Goal: Task Accomplishment & Management: Manage account settings

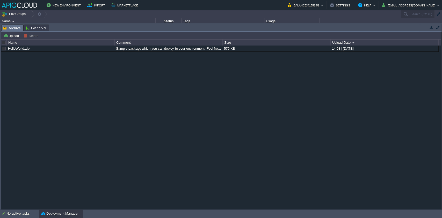
drag, startPoint x: 135, startPoint y: 117, endPoint x: 25, endPoint y: 31, distance: 139.6
click at [135, 117] on div "HelloWorld.zip Sample package which you can deploy to your environment. Feel fr…" at bounding box center [221, 128] width 440 height 164
click at [18, 140] on div "No active tasks" at bounding box center [22, 214] width 32 height 8
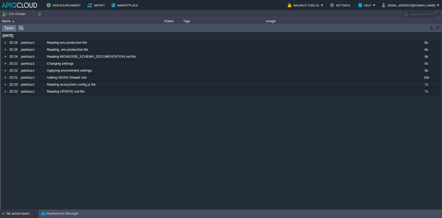
click at [89, 140] on div "21 Sep 2025 10936970 20:26 parkbuzz Reading env.production file 8s 175839300000…" at bounding box center [221, 121] width 440 height 178
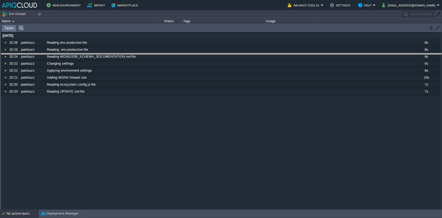
drag, startPoint x: 92, startPoint y: 28, endPoint x: 86, endPoint y: 57, distance: 29.8
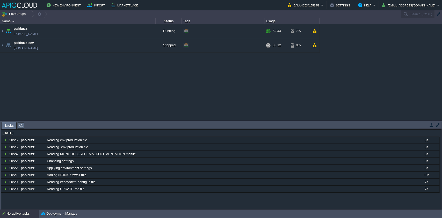
click at [108, 97] on div "parkbuzz parkbuzz.in1.apiqcloud.com Running + Add to Env Group RAM 8% CPU 1% 5 …" at bounding box center [221, 72] width 442 height 96
click at [1, 31] on img at bounding box center [2, 31] width 4 height 14
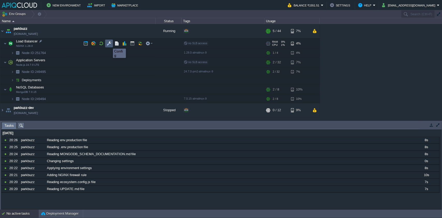
click at [109, 44] on button "button" at bounding box center [109, 43] width 5 height 5
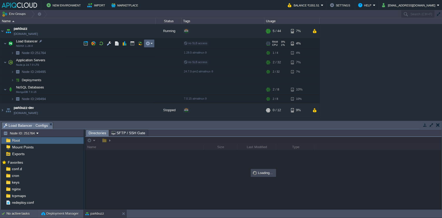
click at [152, 43] on em at bounding box center [149, 43] width 7 height 5
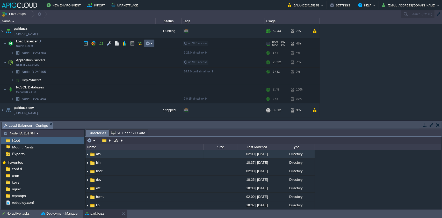
click at [150, 44] on button "button" at bounding box center [148, 43] width 5 height 5
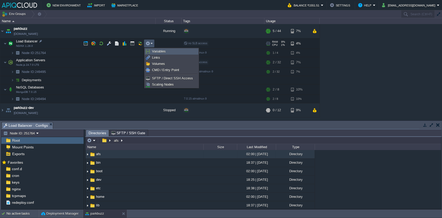
click at [154, 54] on link "Variables" at bounding box center [171, 52] width 53 height 6
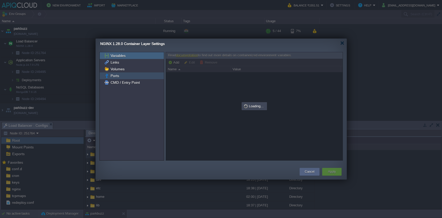
click at [145, 74] on div "Ports" at bounding box center [132, 76] width 64 height 7
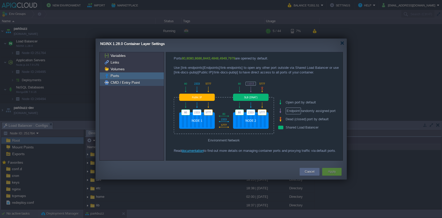
click at [130, 83] on span "CMD / Entry Point" at bounding box center [125, 82] width 31 height 5
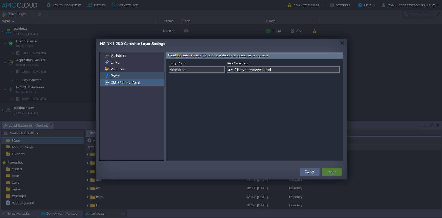
click at [137, 69] on div "Volumes" at bounding box center [132, 69] width 64 height 7
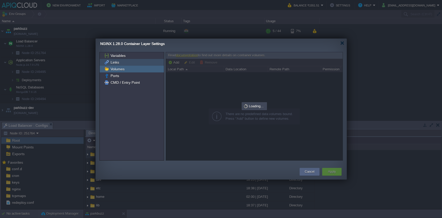
click at [139, 60] on div "Links" at bounding box center [132, 62] width 64 height 7
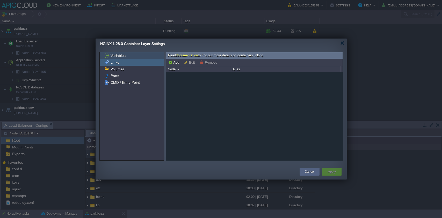
click at [142, 54] on div "Variables" at bounding box center [132, 55] width 64 height 7
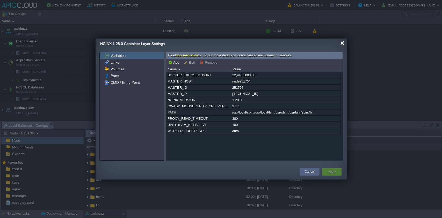
click at [301, 42] on div at bounding box center [343, 43] width 4 height 4
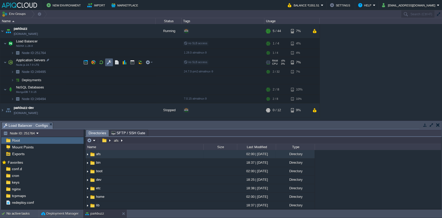
click at [110, 65] on button "button" at bounding box center [109, 62] width 5 height 5
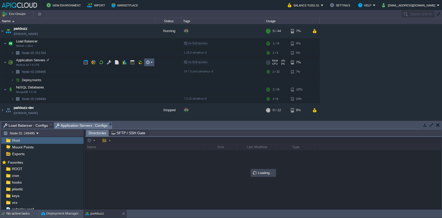
click at [146, 63] on button "button" at bounding box center [148, 62] width 5 height 5
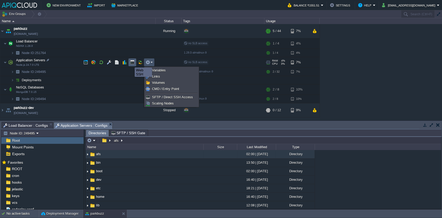
click at [131, 63] on button "button" at bounding box center [132, 62] width 5 height 5
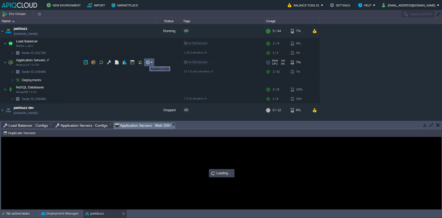
click at [146, 62] on button "button" at bounding box center [148, 62] width 5 height 5
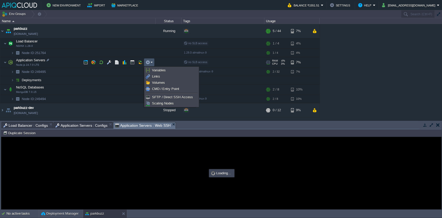
click at [133, 140] on div at bounding box center [221, 173] width 440 height 72
type input "#000000"
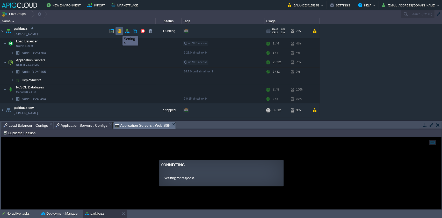
click at [119, 32] on button "button" at bounding box center [119, 31] width 5 height 5
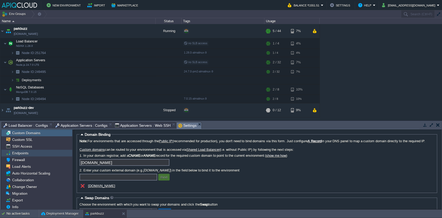
click at [46, 140] on div "Endpoints" at bounding box center [36, 153] width 71 height 7
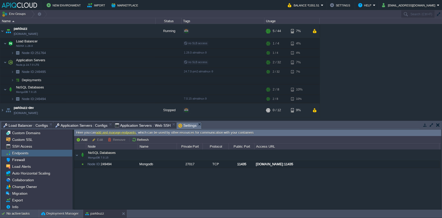
click at [150, 124] on span "Application Servers : Web SSH" at bounding box center [143, 126] width 56 height 6
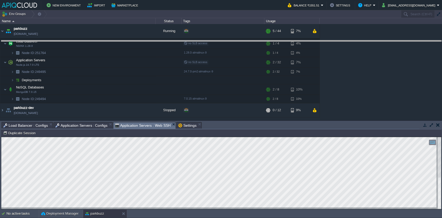
drag, startPoint x: 227, startPoint y: 124, endPoint x: 229, endPoint y: 34, distance: 89.7
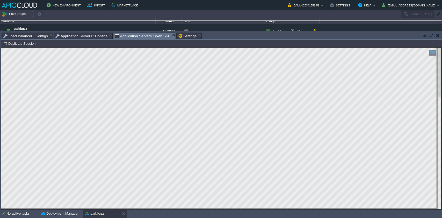
drag, startPoint x: 259, startPoint y: 35, endPoint x: 265, endPoint y: 20, distance: 16.2
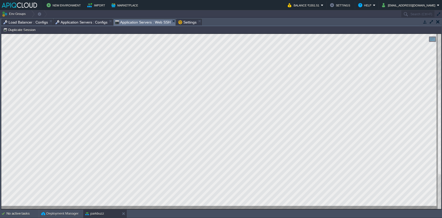
click at [301, 34] on html "Copy: Ctrl + Shift + C Paste: Ctrl + V Settings: Ctrl + Shift + Alt 0" at bounding box center [221, 34] width 440 height 0
click at [301, 140] on div at bounding box center [221, 121] width 440 height 175
click at [216, 18] on div "Tasks Activity Log Archive Git / SVN Load Balancer : Configs Application Server…" at bounding box center [221, 114] width 443 height 192
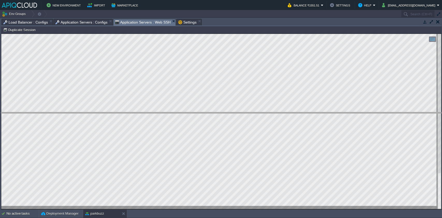
drag, startPoint x: 217, startPoint y: 23, endPoint x: 213, endPoint y: 119, distance: 96.7
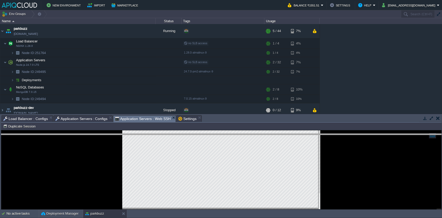
drag, startPoint x: 227, startPoint y: 119, endPoint x: 223, endPoint y: 155, distance: 35.7
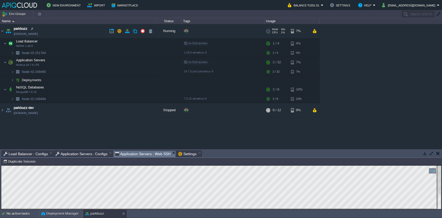
click at [38, 35] on link "[DOMAIN_NAME]" at bounding box center [26, 33] width 24 height 5
click at [32, 32] on link "[DOMAIN_NAME]" at bounding box center [26, 33] width 24 height 5
click at [108, 45] on button "button" at bounding box center [109, 43] width 5 height 5
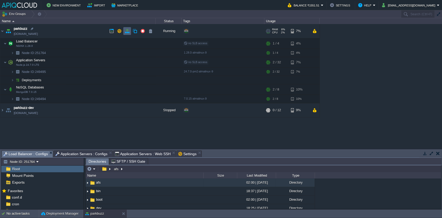
click at [126, 32] on button "button" at bounding box center [127, 31] width 5 height 5
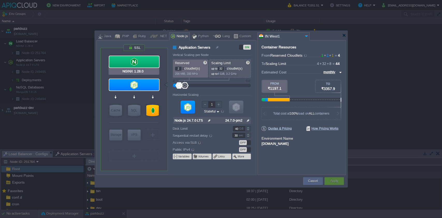
click at [139, 63] on div at bounding box center [134, 61] width 50 height 11
type input "Load Balancer"
type input "1"
type input "4"
type input "NGINX 1.28.0"
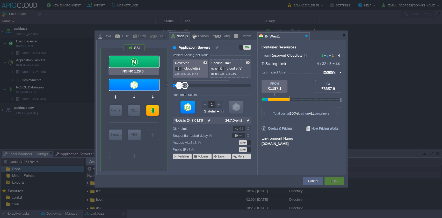
type input "null"
type input "1.28.0-almalin..."
type input "20"
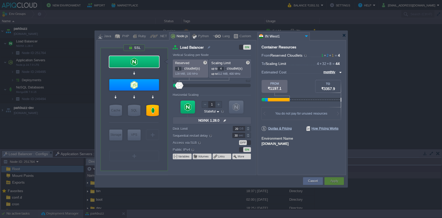
click at [179, 140] on label "Public IPv4" at bounding box center [199, 150] width 53 height 6
click at [237, 140] on td "More" at bounding box center [241, 157] width 19 height 6
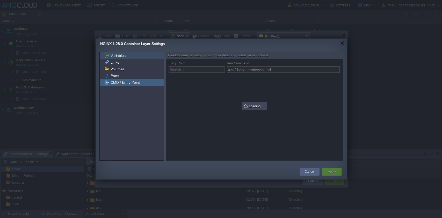
click at [145, 54] on div "Variables" at bounding box center [132, 55] width 64 height 7
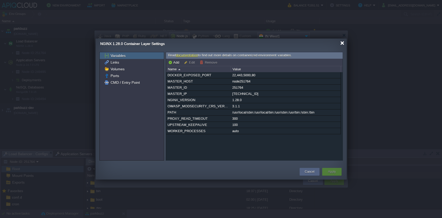
click at [301, 44] on div at bounding box center [343, 43] width 4 height 4
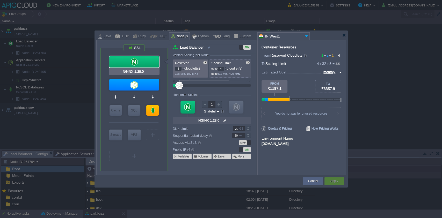
type input "Node.js 24.7.0 LTS"
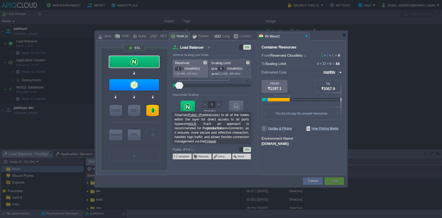
click at [197, 115] on link "Public IP" at bounding box center [195, 115] width 14 height 4
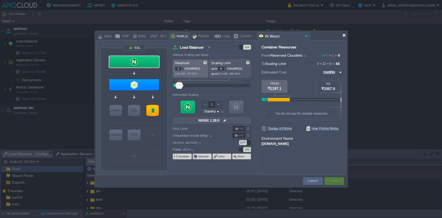
click at [301, 35] on div at bounding box center [344, 35] width 4 height 4
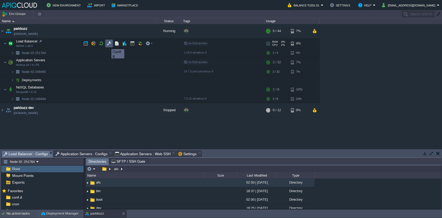
click at [108, 45] on button "button" at bounding box center [109, 43] width 5 height 5
click at [109, 42] on button "button" at bounding box center [109, 43] width 5 height 5
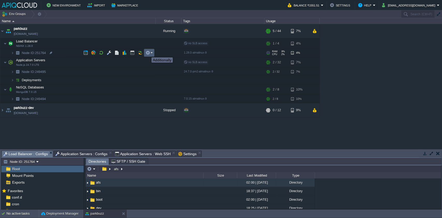
click at [149, 53] on button "button" at bounding box center [148, 53] width 5 height 5
click at [160, 61] on span "SFTP / Direct SSH Access" at bounding box center [172, 61] width 41 height 4
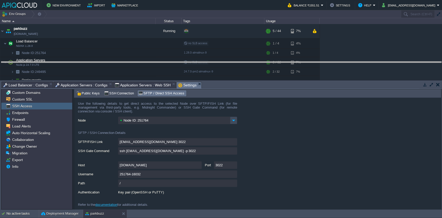
drag, startPoint x: 215, startPoint y: 82, endPoint x: 225, endPoint y: 48, distance: 36.2
click at [225, 48] on body "New Environment Import Marketplace Bonus ₹0.00 Upgrade Account Balance ₹1551.51…" at bounding box center [221, 109] width 442 height 218
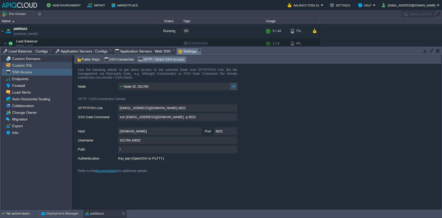
click at [48, 66] on div "Custom SSL" at bounding box center [36, 65] width 71 height 7
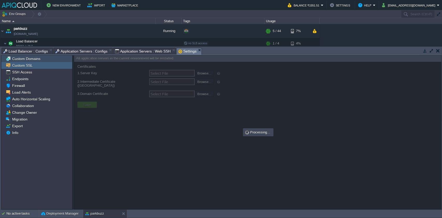
click at [50, 60] on div "Custom Domains" at bounding box center [36, 58] width 71 height 7
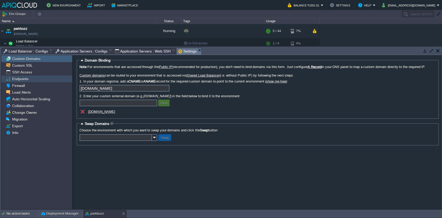
click at [51, 80] on div "Endpoints" at bounding box center [36, 79] width 71 height 7
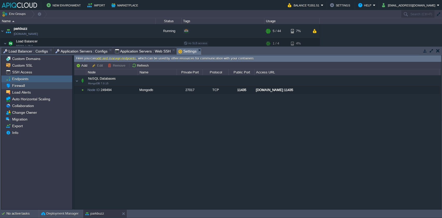
click at [50, 85] on div "Firewall" at bounding box center [36, 85] width 71 height 7
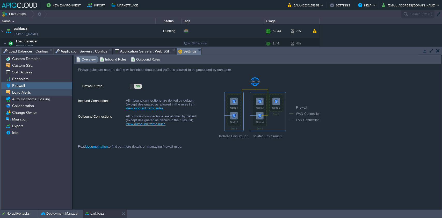
click at [45, 93] on div "Load Alerts" at bounding box center [36, 92] width 71 height 7
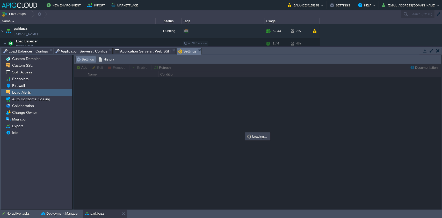
click at [45, 89] on div "Load Alerts" at bounding box center [36, 92] width 71 height 7
click at [45, 86] on div "Firewall" at bounding box center [36, 85] width 71 height 7
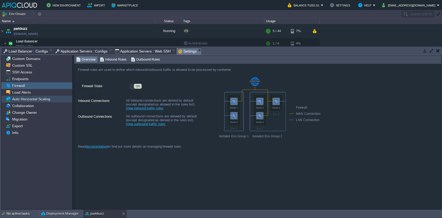
click at [41, 99] on span "Auto Horizontal Scaling" at bounding box center [31, 99] width 40 height 5
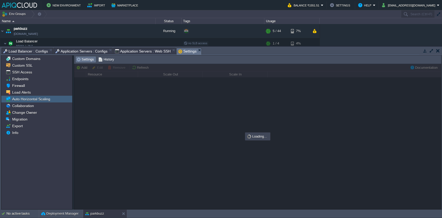
click at [40, 103] on div "Auto Horizontal Scaling" at bounding box center [36, 99] width 71 height 7
click at [40, 108] on div "Collaboration" at bounding box center [36, 106] width 71 height 7
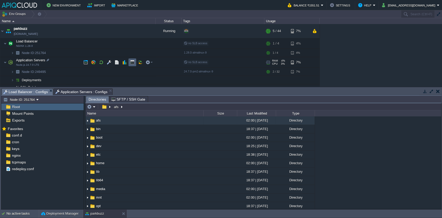
click at [131, 63] on button "button" at bounding box center [132, 62] width 5 height 5
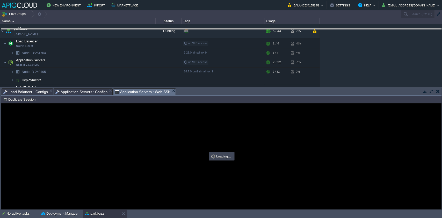
drag, startPoint x: 186, startPoint y: 92, endPoint x: 193, endPoint y: 29, distance: 63.6
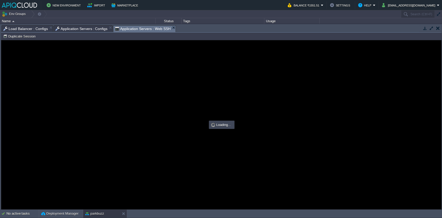
type input "#000000"
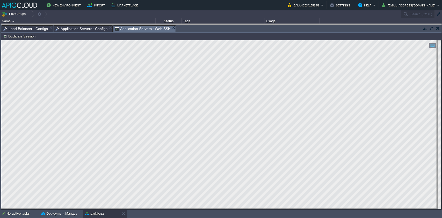
drag, startPoint x: 192, startPoint y: 26, endPoint x: 195, endPoint y: 11, distance: 16.2
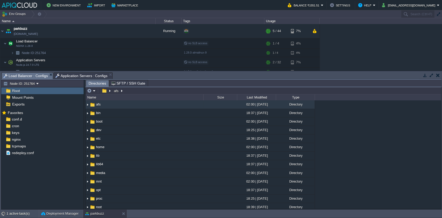
scroll to position [20, 0]
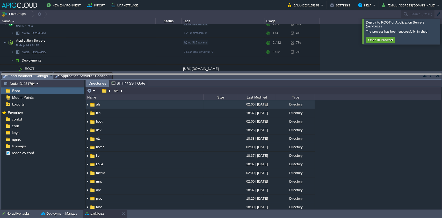
drag, startPoint x: 151, startPoint y: 74, endPoint x: 151, endPoint y: 154, distance: 80.1
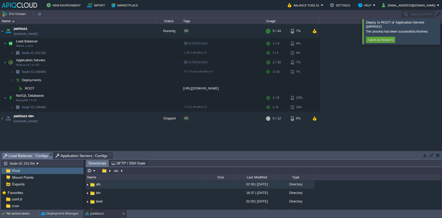
scroll to position [0, 0]
click at [22, 140] on div "No active tasks" at bounding box center [22, 214] width 32 height 8
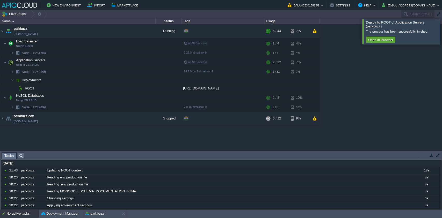
click at [22, 140] on div "No active tasks" at bounding box center [22, 214] width 32 height 8
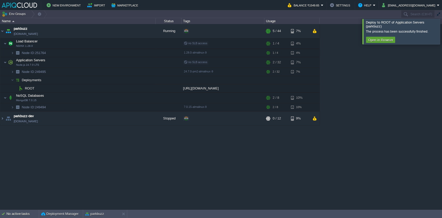
click at [117, 140] on div "parkbuzz parkbuzz.in1.apiqcloud.com Running + Add to Env Group RAM 7% CPU 1% 5 …" at bounding box center [221, 117] width 442 height 186
click at [132, 64] on button "button" at bounding box center [132, 62] width 5 height 5
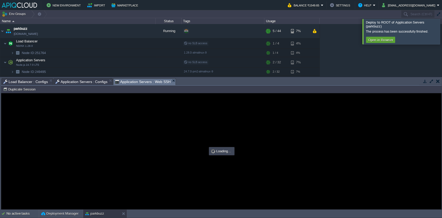
type input "#000000"
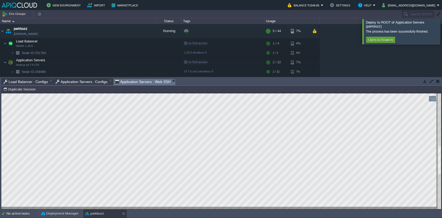
drag, startPoint x: 223, startPoint y: 252, endPoint x: 441, endPoint y: 303, distance: 224.0
click at [301, 94] on html "Copy: Ctrl + Shift + C Paste: Ctrl + V Settings: Ctrl + Shift + Alt 0" at bounding box center [221, 94] width 440 height 0
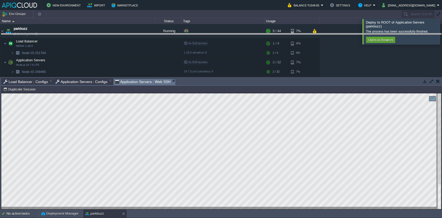
drag, startPoint x: 193, startPoint y: 80, endPoint x: 193, endPoint y: 35, distance: 45.4
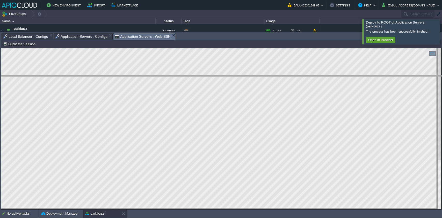
drag, startPoint x: 223, startPoint y: 36, endPoint x: 221, endPoint y: 88, distance: 52.1
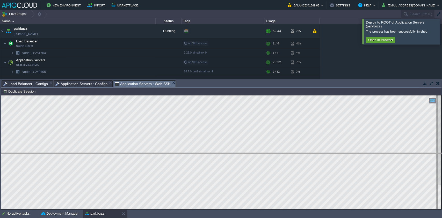
drag, startPoint x: 215, startPoint y: 83, endPoint x: 206, endPoint y: 161, distance: 78.5
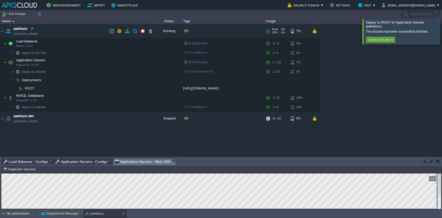
drag, startPoint x: 55, startPoint y: 34, endPoint x: 35, endPoint y: 36, distance: 20.3
click at [35, 36] on td "parkbuzz parkbuzz.in1.apiqcloud.com" at bounding box center [77, 31] width 155 height 14
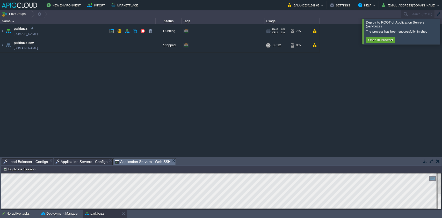
click at [35, 36] on link "[DOMAIN_NAME]" at bounding box center [26, 33] width 24 height 5
click at [2, 31] on img at bounding box center [2, 31] width 4 height 14
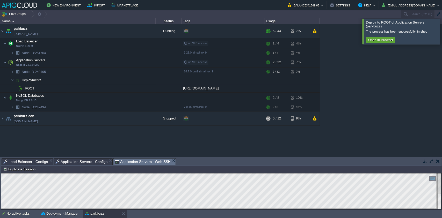
click at [77, 140] on div "parkbuzz parkbuzz.in1.apiqcloud.com Running + Add to Env Group RAM 8% CPU 2% 5 …" at bounding box center [221, 90] width 442 height 133
click at [149, 62] on button "button" at bounding box center [148, 62] width 5 height 5
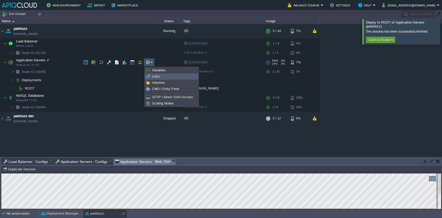
click at [158, 74] on li "Links" at bounding box center [172, 77] width 54 height 6
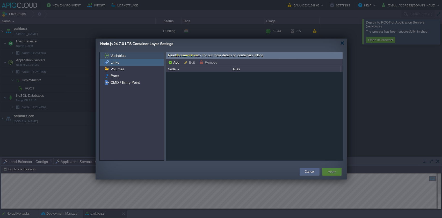
click at [134, 58] on div "Variables" at bounding box center [132, 55] width 64 height 7
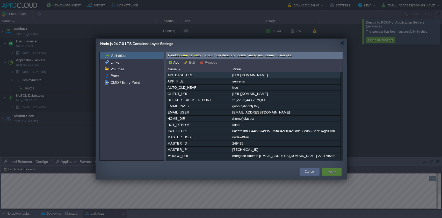
click at [258, 76] on div "https://parkbuzz.in1.apiqcloud.com" at bounding box center [285, 75] width 109 height 6
click at [258, 76] on div "API_BASE_URL https://parkbuzz.in1.apiqcloud.com APP_FILE server.js AUTO_OLD_HEA…" at bounding box center [254, 116] width 177 height 88
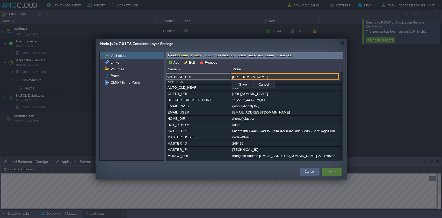
click at [258, 76] on input "https://parkbuzz.in1.apiqcloud.com" at bounding box center [285, 76] width 108 height 7
paste input "VITE_API_BASE_URL=https://guest.parkbuzz.in"
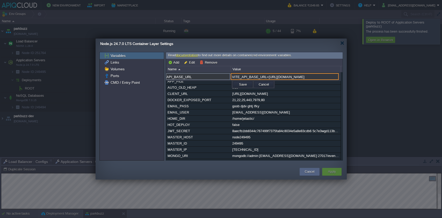
click at [265, 78] on input "VITE_API_BASE_URL=https://guest.parkbuzz.in" at bounding box center [285, 76] width 108 height 7
paste input "VITE_API_BASE_URL=https://guest.parkbuzz.in"
click at [267, 78] on input "VITE_API_BASE_URL=https://guest.parkbuzz.in" at bounding box center [285, 76] width 108 height 7
type input "[URL][DOMAIN_NAME]"
click at [245, 86] on button "Save" at bounding box center [243, 84] width 11 height 5
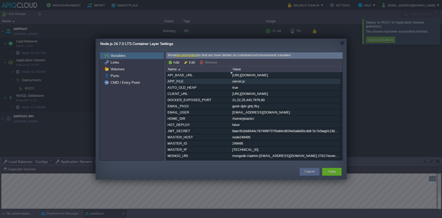
click at [301, 86] on div "API_BASE_URL https://guest.parkbuzz.in APP_FILE server.js AUTO_OLD_HEAP true CL…" at bounding box center [254, 116] width 177 height 88
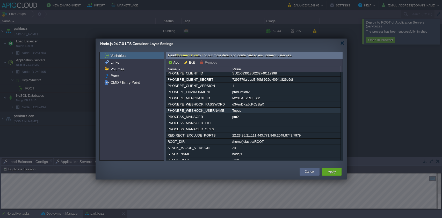
scroll to position [189, 0]
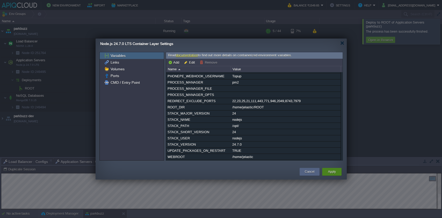
click at [301, 140] on div "Apply" at bounding box center [332, 172] width 12 height 8
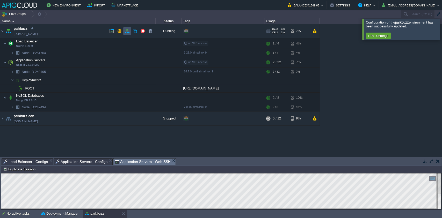
click at [129, 32] on button "button" at bounding box center [127, 31] width 5 height 5
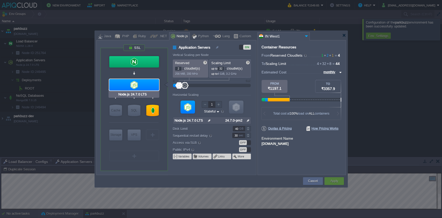
type input "NGINX 1.28.0"
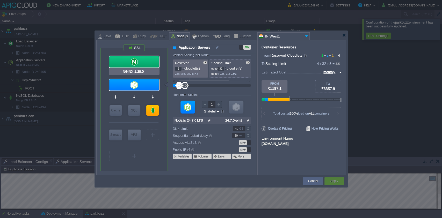
click at [140, 62] on div at bounding box center [134, 61] width 50 height 11
type input "Load Balancer"
type input "1"
type input "4"
type input "NGINX 1.28.0"
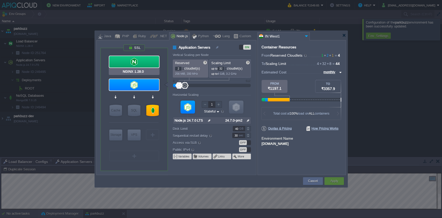
type input "null"
type input "1.28.0-almalin..."
type input "20"
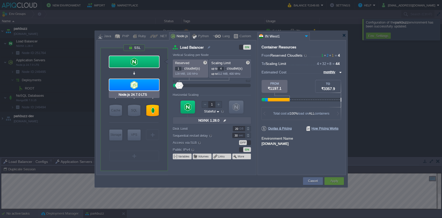
type input "NGINX 1.28.0"
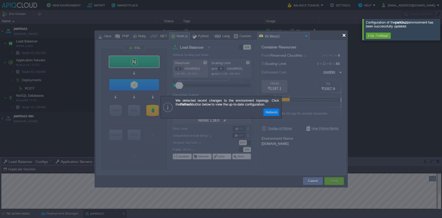
click at [301, 34] on div at bounding box center [344, 35] width 4 height 4
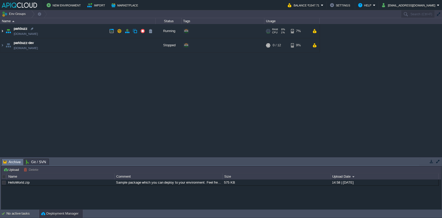
click at [1, 31] on img at bounding box center [2, 31] width 4 height 14
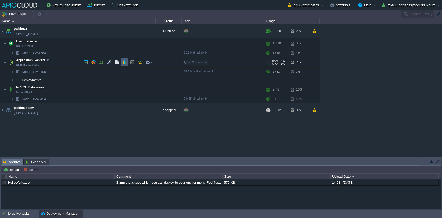
click at [124, 62] on button "button" at bounding box center [124, 62] width 5 height 5
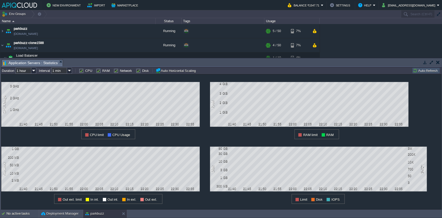
click at [437, 63] on button "button" at bounding box center [438, 62] width 4 height 5
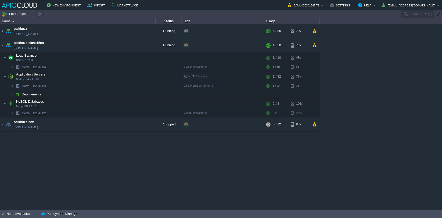
click at [105, 157] on div "parkbuzz parkbuzz.in1.apiqcloud.com Running + Add to Env Group RAM 7% CPU 1% 5 …" at bounding box center [221, 117] width 442 height 186
click at [3, 32] on img at bounding box center [2, 31] width 4 height 14
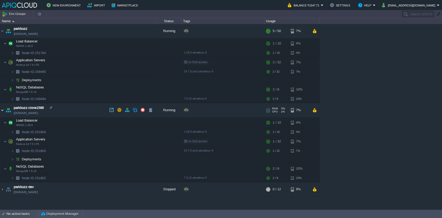
click at [2, 112] on img at bounding box center [2, 110] width 4 height 14
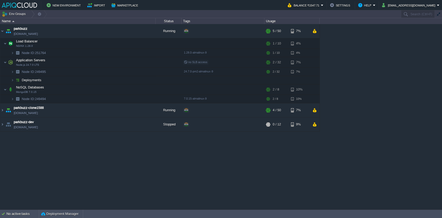
click at [48, 152] on div "parkbuzz parkbuzz.in1.apiqcloud.com Running + Add to Env Group RAM 7% CPU 1% 5 …" at bounding box center [221, 117] width 442 height 186
click at [115, 45] on button "button" at bounding box center [117, 43] width 5 height 5
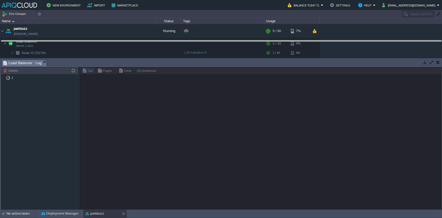
drag, startPoint x: 253, startPoint y: 65, endPoint x: 254, endPoint y: 45, distance: 19.8
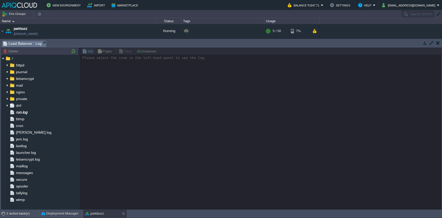
click at [171, 88] on div at bounding box center [261, 128] width 362 height 162
click at [31, 146] on div "lastlog" at bounding box center [40, 146] width 78 height 7
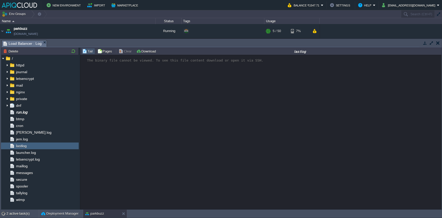
click at [181, 99] on div "The binary file cannot be viewed. To see this file content download or open it …" at bounding box center [261, 132] width 362 height 155
click at [35, 93] on div "nginx" at bounding box center [40, 92] width 78 height 7
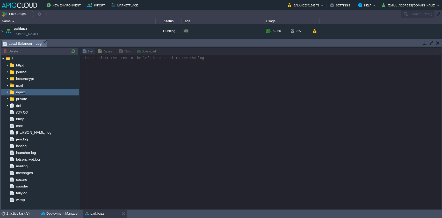
click at [8, 91] on img at bounding box center [7, 92] width 4 height 7
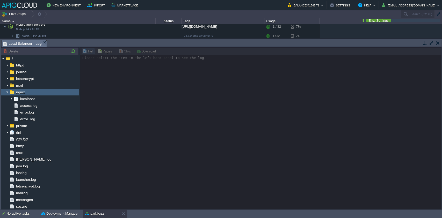
scroll to position [93, 0]
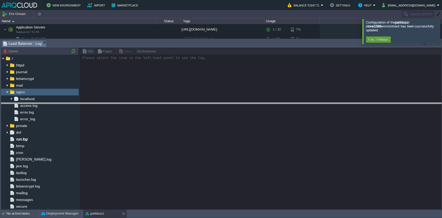
drag, startPoint x: 97, startPoint y: 42, endPoint x: 92, endPoint y: 106, distance: 63.7
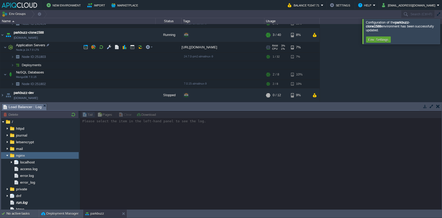
scroll to position [0, 0]
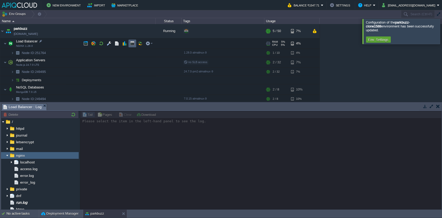
click at [132, 44] on button "button" at bounding box center [132, 43] width 5 height 5
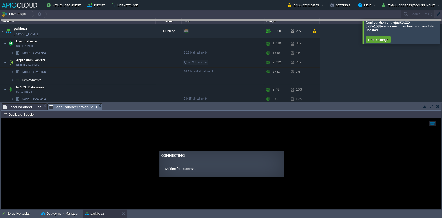
drag, startPoint x: 192, startPoint y: 110, endPoint x: 203, endPoint y: 26, distance: 84.7
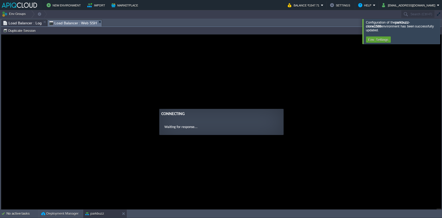
click at [442, 32] on div at bounding box center [449, 31] width 0 height 25
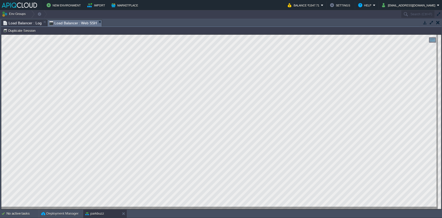
click at [20, 23] on span "Load Balancer : Log" at bounding box center [22, 23] width 38 height 6
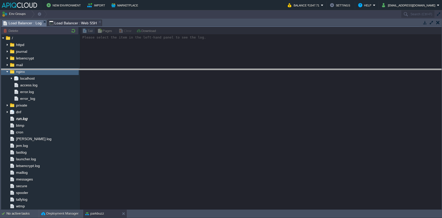
drag, startPoint x: 138, startPoint y: 20, endPoint x: 128, endPoint y: 115, distance: 96.2
click at [129, 115] on body "New Environment Import Marketplace Bonus ₹0.00 Upgrade Account Balance ₹1547.71…" at bounding box center [221, 109] width 442 height 218
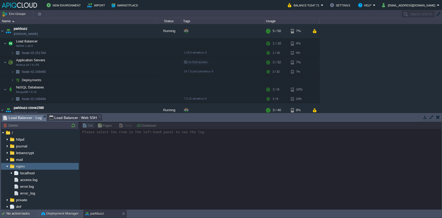
click at [6, 168] on img at bounding box center [7, 166] width 4 height 7
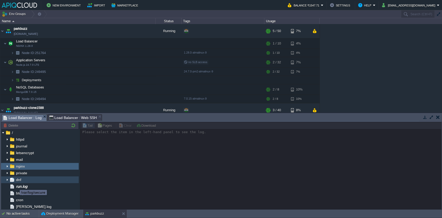
scroll to position [0, 0]
click at [7, 166] on img at bounding box center [7, 166] width 4 height 7
click at [38, 182] on div "access.log" at bounding box center [40, 179] width 78 height 7
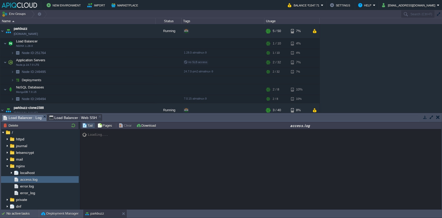
drag, startPoint x: 36, startPoint y: 188, endPoint x: 120, endPoint y: 183, distance: 84.4
click at [120, 183] on div "Node ID: 251764 Delete / httpd journal letsencrypt mail nginx localhost access.…" at bounding box center [221, 166] width 441 height 88
click at [133, 163] on div "Loading..." at bounding box center [261, 170] width 362 height 81
click at [77, 116] on span "Load Balancer : Web SSH" at bounding box center [73, 118] width 48 height 6
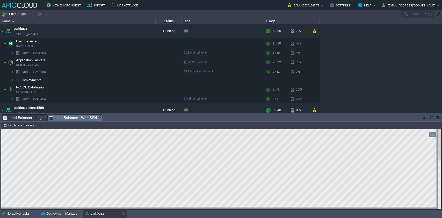
click at [26, 117] on span "Load Balancer : Log" at bounding box center [22, 118] width 38 height 6
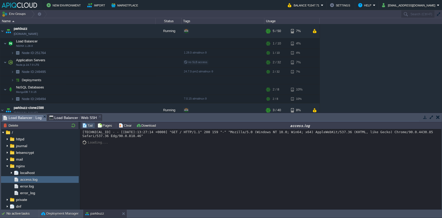
click at [237, 166] on div "87.120.191.70 - - [21/Sep/2025:13:27:14 +0000] "GET / HTTP/1.1" 200 159 "-" "Mo…" at bounding box center [261, 170] width 362 height 81
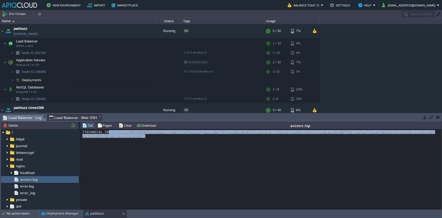
drag, startPoint x: 157, startPoint y: 139, endPoint x: 106, endPoint y: 131, distance: 52.1
click at [106, 131] on div "87.120.191.70 - - [21/Sep/2025:13:27:14 +0000] "GET / HTTP/1.1" 200 159 "-" "Mo…" at bounding box center [261, 170] width 362 height 81
click at [187, 164] on div "87.120.191.70 - - [21/Sep/2025:13:27:14 +0000] "GET / HTTP/1.1" 200 159 "-" "Mo…" at bounding box center [261, 170] width 362 height 81
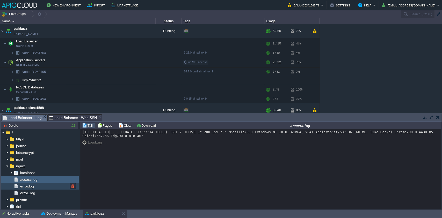
click at [51, 187] on div "error.log" at bounding box center [40, 186] width 78 height 7
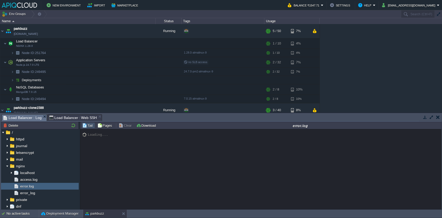
click at [178, 158] on div "Loading..." at bounding box center [261, 170] width 362 height 81
click at [162, 171] on div "error.log is empty" at bounding box center [261, 170] width 362 height 81
click at [176, 144] on div "error.log is empty" at bounding box center [261, 170] width 362 height 81
click at [50, 178] on div "access.log" at bounding box center [40, 179] width 78 height 7
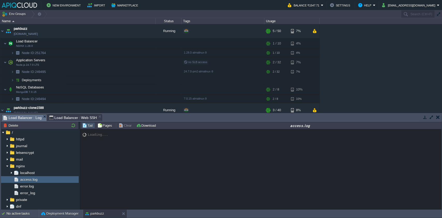
click at [137, 167] on div "Loading..." at bounding box center [261, 170] width 362 height 81
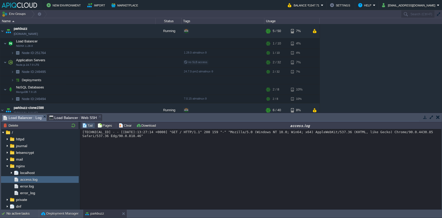
click at [176, 165] on div "87.120.191.70 - - [21/Sep/2025:13:27:14 +0000] "GET / HTTP/1.1" 200 159 "-" "Mo…" at bounding box center [261, 170] width 362 height 81
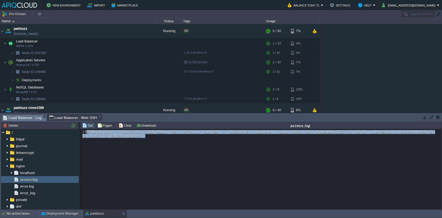
drag, startPoint x: 174, startPoint y: 152, endPoint x: 85, endPoint y: 130, distance: 91.9
click at [85, 130] on div "87.120.191.70 - - [21/Sep/2025:13:27:14 +0000] "GET / HTTP/1.1" 200 159 "-" "Mo…" at bounding box center [261, 170] width 362 height 81
click at [208, 177] on div "87.120.191.70 - - [21/Sep/2025:13:27:14 +0000] "GET / HTTP/1.1" 200 159 "-" "Mo…" at bounding box center [261, 170] width 362 height 81
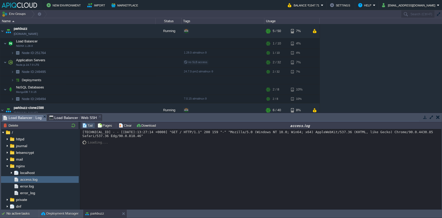
click at [268, 168] on div "87.120.191.70 - - [21/Sep/2025:13:27:14 +0000] "GET / HTTP/1.1" 200 159 "-" "Mo…" at bounding box center [261, 170] width 362 height 81
click at [8, 167] on img at bounding box center [7, 166] width 4 height 7
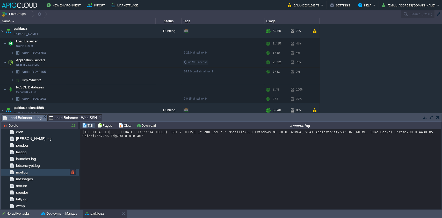
scroll to position [0, 0]
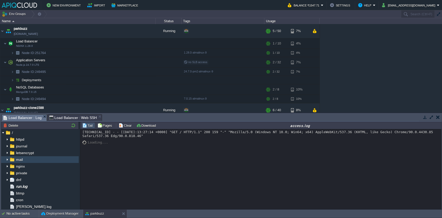
click at [6, 159] on img at bounding box center [7, 160] width 4 height 7
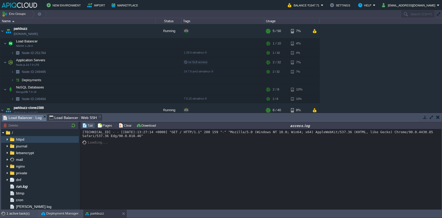
click at [8, 140] on img at bounding box center [7, 139] width 4 height 7
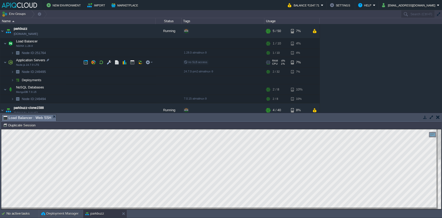
click at [7, 63] on img at bounding box center [10, 62] width 7 height 10
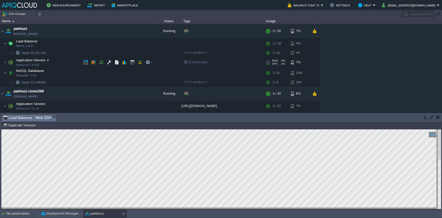
click at [7, 63] on img at bounding box center [10, 62] width 7 height 10
click at [131, 54] on button "button" at bounding box center [132, 53] width 5 height 5
click at [132, 62] on button "button" at bounding box center [132, 62] width 5 height 5
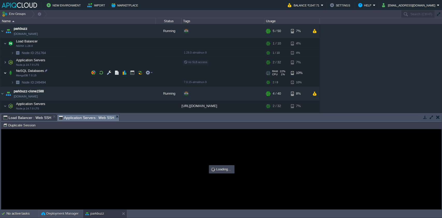
click at [4, 72] on img at bounding box center [5, 73] width 3 height 10
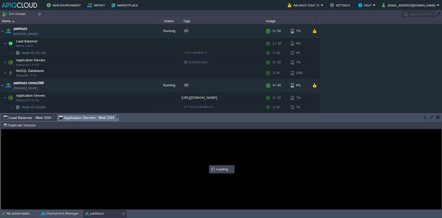
type input "#000000"
click at [114, 148] on div at bounding box center [221, 170] width 440 height 80
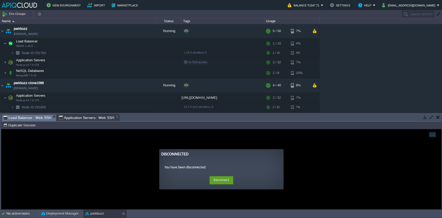
click at [24, 117] on span "Load Balancer : Web SSH" at bounding box center [27, 118] width 48 height 6
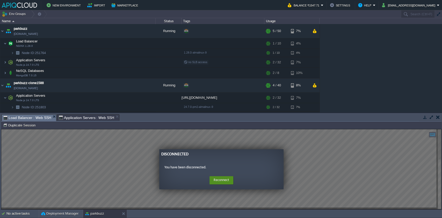
click at [216, 178] on button "Reconnect" at bounding box center [222, 180] width 24 height 8
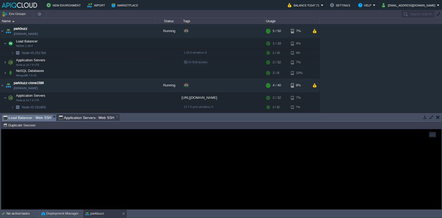
click at [211, 179] on div at bounding box center [221, 170] width 440 height 80
click at [204, 179] on div at bounding box center [221, 170] width 440 height 80
click at [138, 135] on div at bounding box center [221, 170] width 440 height 80
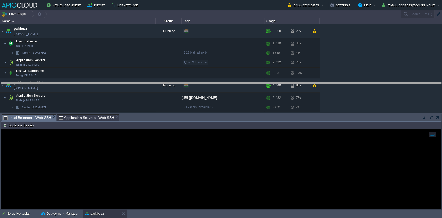
drag, startPoint x: 140, startPoint y: 118, endPoint x: 159, endPoint y: 76, distance: 46.3
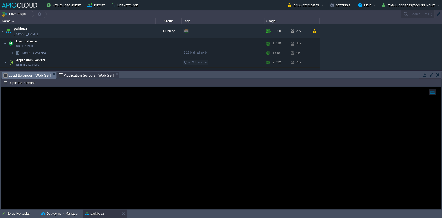
click at [159, 134] on div at bounding box center [221, 148] width 440 height 123
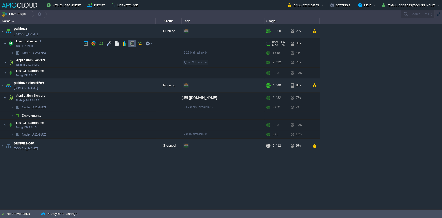
click at [136, 43] on td at bounding box center [133, 44] width 8 height 8
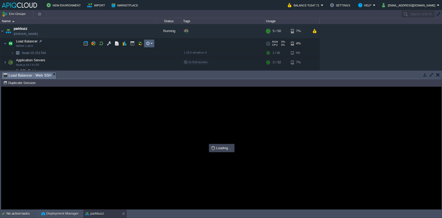
click at [152, 46] on td at bounding box center [149, 44] width 10 height 8
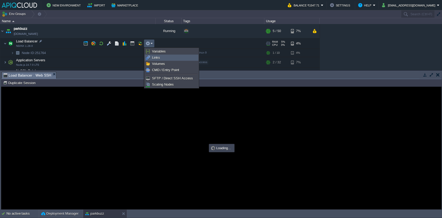
type input "#000000"
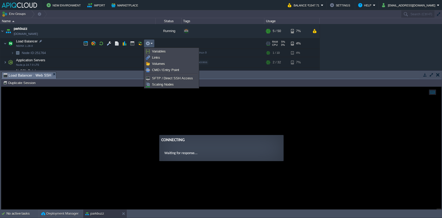
click at [115, 135] on ng-transclude "Connecting Waiting for response..." at bounding box center [221, 148] width 440 height 26
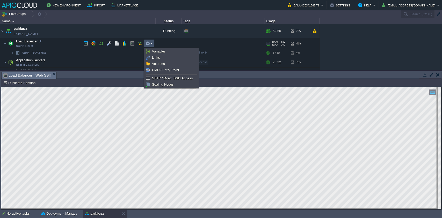
click at [150, 43] on button "button" at bounding box center [148, 43] width 5 height 5
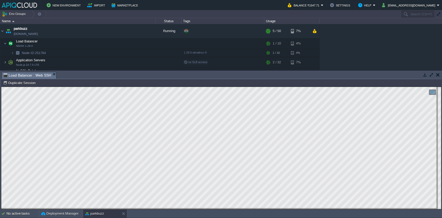
click at [1, 87] on html "Copy: Ctrl + Shift + C Paste: Ctrl + V Settings: Ctrl + Shift + Alt 0" at bounding box center [221, 87] width 440 height 0
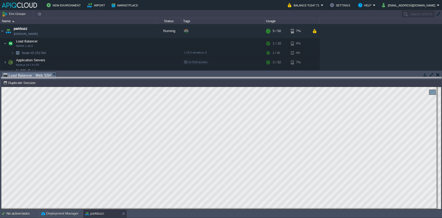
drag, startPoint x: 75, startPoint y: 75, endPoint x: 76, endPoint y: 153, distance: 78.5
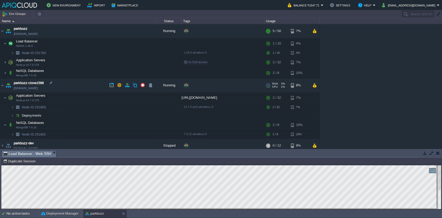
click at [5, 88] on img at bounding box center [8, 86] width 7 height 14
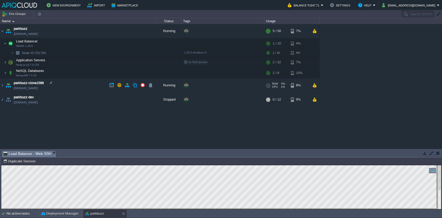
click at [5, 88] on img at bounding box center [8, 86] width 7 height 14
click at [3, 84] on img at bounding box center [2, 86] width 4 height 14
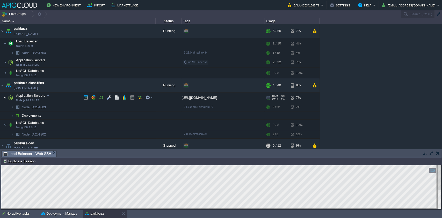
click at [6, 97] on img at bounding box center [5, 98] width 3 height 10
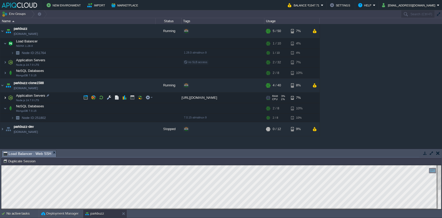
click at [6, 97] on img at bounding box center [5, 98] width 3 height 10
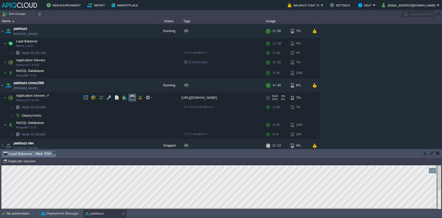
click at [132, 96] on button "button" at bounding box center [132, 97] width 5 height 5
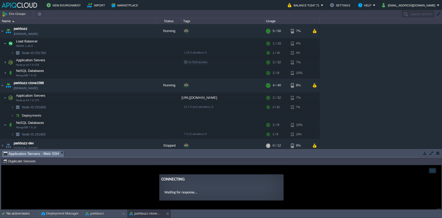
type input "#000000"
click at [27, 90] on link "[DOMAIN_NAME]" at bounding box center [26, 88] width 24 height 5
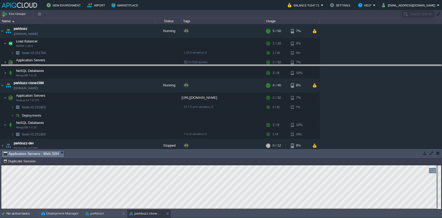
drag, startPoint x: 119, startPoint y: 153, endPoint x: 136, endPoint y: 60, distance: 94.7
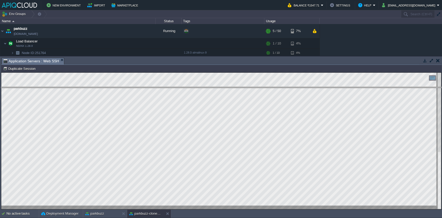
drag, startPoint x: 145, startPoint y: 61, endPoint x: 137, endPoint y: 126, distance: 66.3
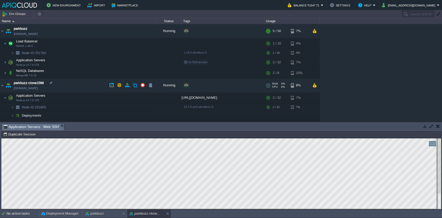
click at [38, 89] on link "[DOMAIN_NAME]" at bounding box center [26, 88] width 24 height 5
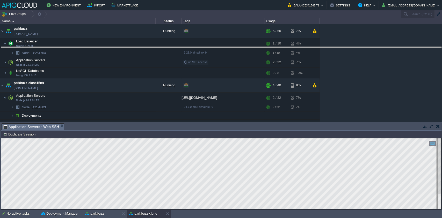
drag, startPoint x: 228, startPoint y: 129, endPoint x: 229, endPoint y: 51, distance: 78.0
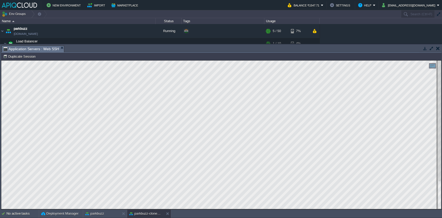
click at [437, 49] on button "button" at bounding box center [438, 48] width 4 height 5
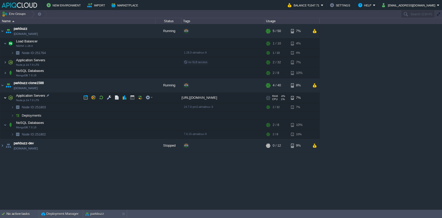
click at [6, 96] on img at bounding box center [5, 98] width 3 height 10
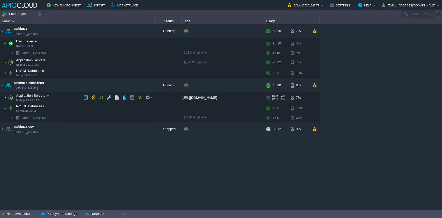
click at [6, 96] on img at bounding box center [5, 98] width 3 height 10
click at [5, 100] on img at bounding box center [5, 98] width 3 height 10
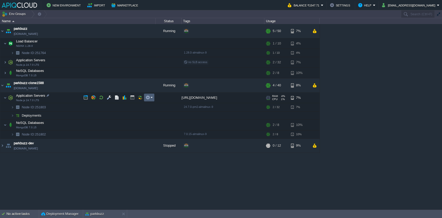
click at [148, 95] on td at bounding box center [149, 98] width 10 height 8
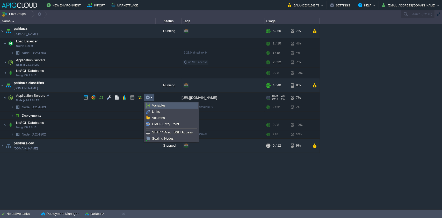
click at [155, 103] on link "Variables" at bounding box center [171, 106] width 53 height 6
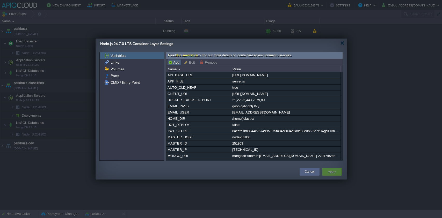
click at [171, 61] on button "Add" at bounding box center [174, 62] width 13 height 5
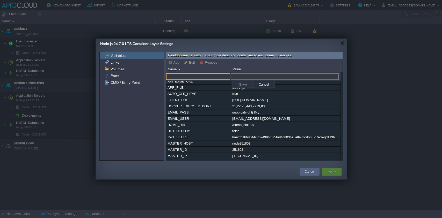
click at [183, 79] on input "text" at bounding box center [198, 76] width 64 height 7
paste input "CORS_ORIGIN"
type input "CORS_ORIGIN"
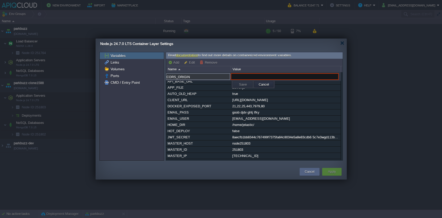
paste input "https://parkbuzz-clone1588.in1.apiqcloud.com/"
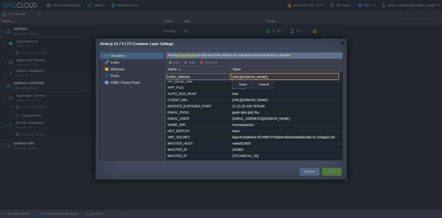
click at [307, 75] on input "[URL][DOMAIN_NAME]" at bounding box center [285, 76] width 108 height 7
type input "[URL][DOMAIN_NAME]"
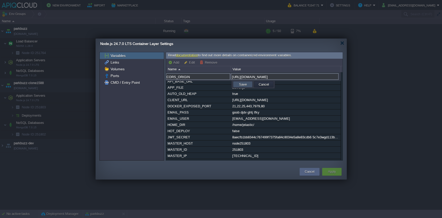
click at [241, 83] on button "Save" at bounding box center [243, 84] width 11 height 5
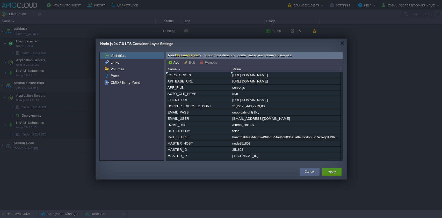
click at [337, 172] on div "Apply" at bounding box center [332, 172] width 12 height 8
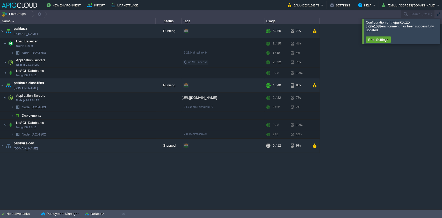
drag, startPoint x: 126, startPoint y: 184, endPoint x: 104, endPoint y: 91, distance: 95.6
click at [125, 184] on div "parkbuzz parkbuzz.in1.apiqcloud.com Running + Add to Env Group RAM 7% CPU 2% 5 …" at bounding box center [221, 117] width 442 height 186
click at [134, 100] on button "button" at bounding box center [132, 97] width 5 height 5
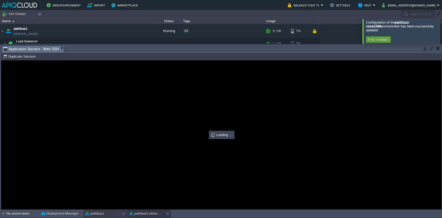
click at [98, 212] on button "parkbuzz" at bounding box center [94, 213] width 19 height 5
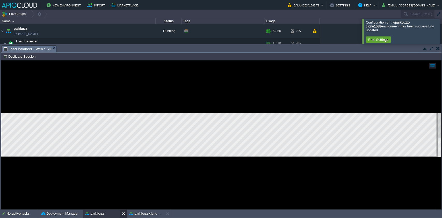
click at [122, 214] on button at bounding box center [124, 213] width 5 height 5
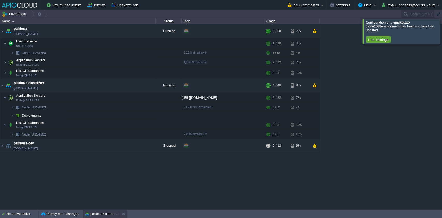
click at [105, 210] on div "parkbuzz-clone1588" at bounding box center [101, 214] width 37 height 8
type input "#000000"
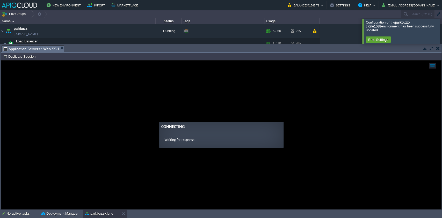
click at [105, 146] on ng-transclude "Connecting Waiting for response..." at bounding box center [221, 135] width 440 height 26
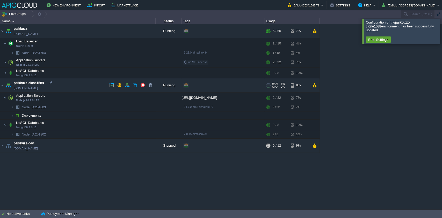
click at [38, 90] on link "[DOMAIN_NAME]" at bounding box center [26, 88] width 24 height 5
click at [130, 98] on button "button" at bounding box center [132, 97] width 5 height 5
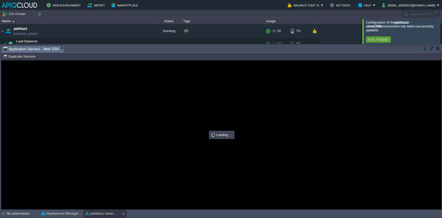
type input "#000000"
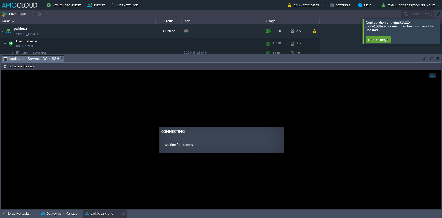
click at [339, 132] on ng-transclude "Connecting Waiting for response..." at bounding box center [221, 140] width 440 height 26
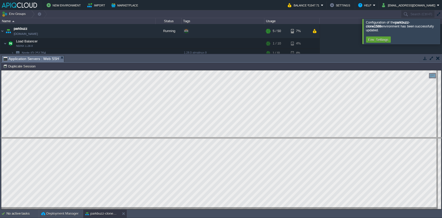
drag, startPoint x: 231, startPoint y: 59, endPoint x: 232, endPoint y: 62, distance: 3.6
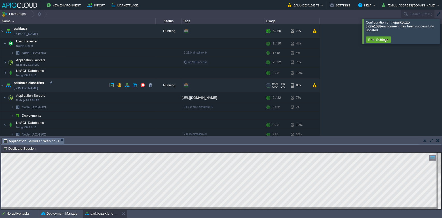
click at [38, 88] on link "[DOMAIN_NAME]" at bounding box center [26, 88] width 24 height 5
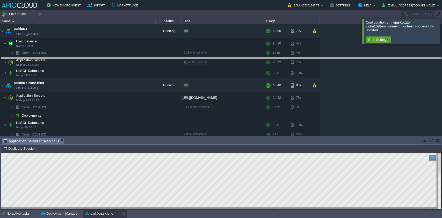
drag, startPoint x: 164, startPoint y: 138, endPoint x: 169, endPoint y: 45, distance: 93.7
click at [169, 46] on body "New Environment Import Marketplace Bonus ₹0.00 Upgrade Account Balance ₹1547.71…" at bounding box center [221, 109] width 442 height 218
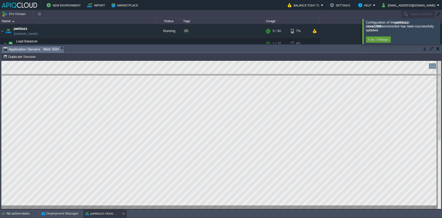
drag, startPoint x: 128, startPoint y: 52, endPoint x: 128, endPoint y: 91, distance: 39.1
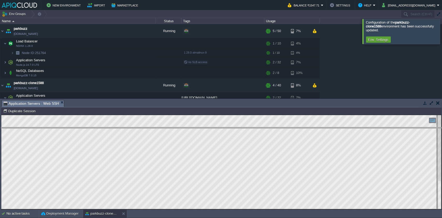
drag, startPoint x: 159, startPoint y: 105, endPoint x: 161, endPoint y: 140, distance: 34.8
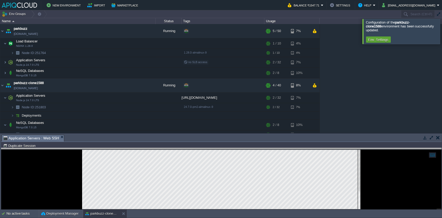
drag, startPoint x: 162, startPoint y: 141, endPoint x: 164, endPoint y: 164, distance: 22.9
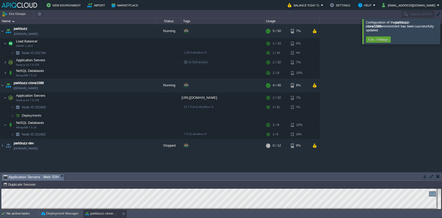
click at [165, 171] on div "parkbuzz parkbuzz.in1.apiqcloud.com Running + Add to Env Group RAM 7% CPU 2% 5 …" at bounding box center [221, 98] width 442 height 148
click at [1, 87] on img at bounding box center [2, 86] width 4 height 14
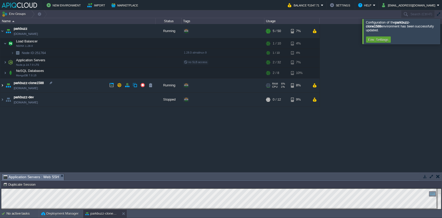
click at [1, 87] on img at bounding box center [2, 86] width 4 height 14
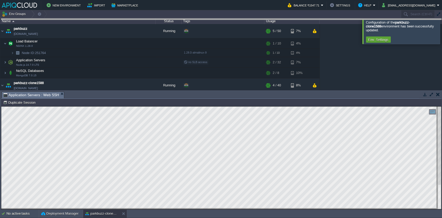
drag, startPoint x: 113, startPoint y: 97, endPoint x: 115, endPoint y: 7, distance: 89.9
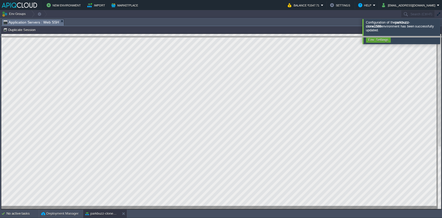
drag, startPoint x: 94, startPoint y: 21, endPoint x: 89, endPoint y: 138, distance: 117.7
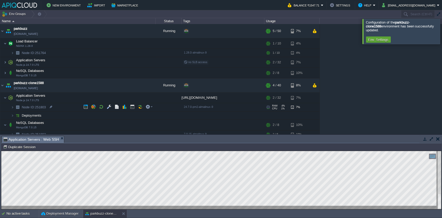
scroll to position [18, 0]
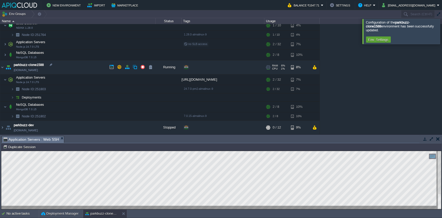
click at [5, 67] on img at bounding box center [8, 67] width 7 height 14
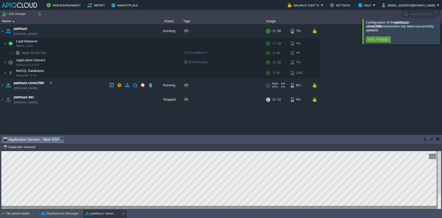
click at [38, 90] on link "[DOMAIN_NAME]" at bounding box center [26, 88] width 24 height 5
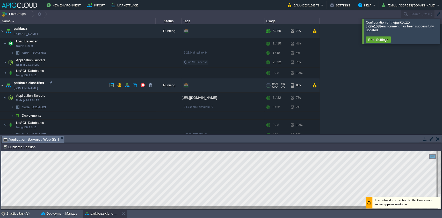
click at [2, 86] on img at bounding box center [2, 86] width 4 height 14
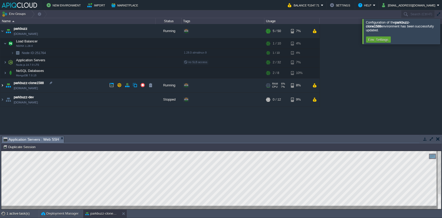
click at [2, 86] on img at bounding box center [2, 86] width 4 height 14
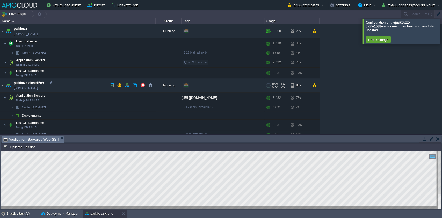
click at [2, 86] on img at bounding box center [2, 86] width 4 height 14
click at [2, 32] on img at bounding box center [2, 31] width 4 height 14
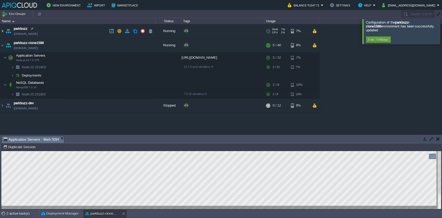
click at [2, 32] on img at bounding box center [2, 31] width 4 height 14
click at [1, 32] on img at bounding box center [2, 31] width 4 height 14
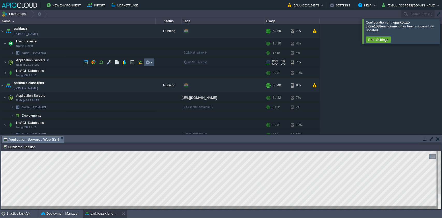
click at [147, 61] on button "button" at bounding box center [148, 62] width 5 height 5
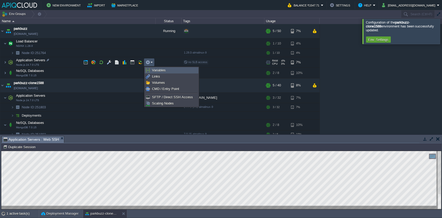
click at [155, 70] on span "Variables" at bounding box center [159, 70] width 14 height 4
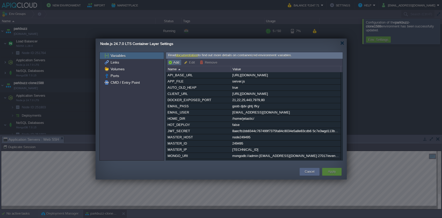
click at [178, 61] on button "Add" at bounding box center [174, 62] width 13 height 5
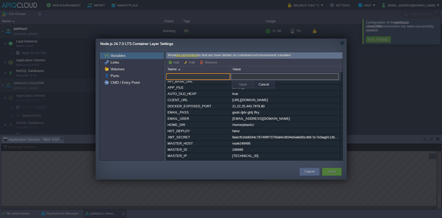
click at [202, 79] on input "text" at bounding box center [198, 76] width 64 height 7
paste input "CORS_ORIGIN"
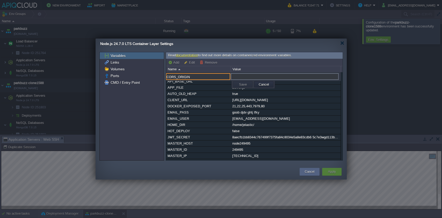
type input "CORS_ORIGIN"
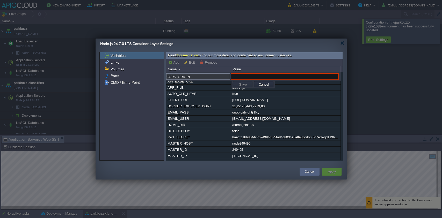
paste input "[URL][DOMAIN_NAME]"
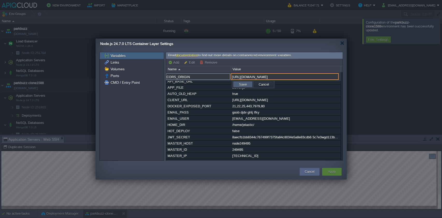
type input "[URL][DOMAIN_NAME]"
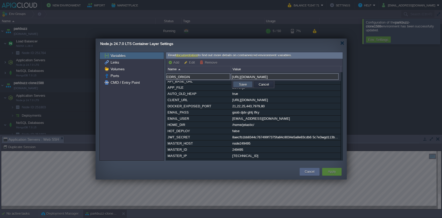
click at [246, 84] on button "Save" at bounding box center [243, 84] width 11 height 5
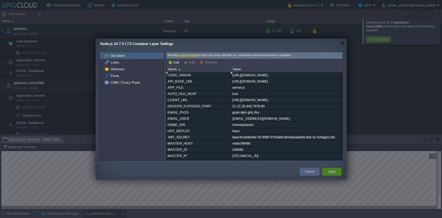
click at [332, 169] on button "Apply" at bounding box center [332, 171] width 8 height 5
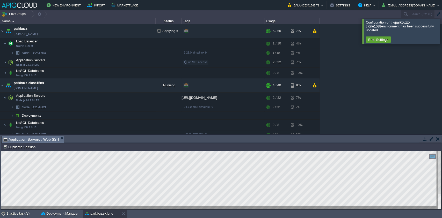
click at [442, 29] on div at bounding box center [449, 31] width 0 height 25
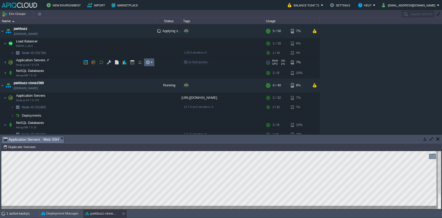
click at [148, 62] on button "button" at bounding box center [148, 62] width 5 height 5
click at [418, 64] on div "parkbuzz parkbuzz.in1.apiqcloud.com Applying settings... + Add to Env Group RAM…" at bounding box center [221, 79] width 442 height 110
click at [4, 63] on img at bounding box center [5, 62] width 3 height 10
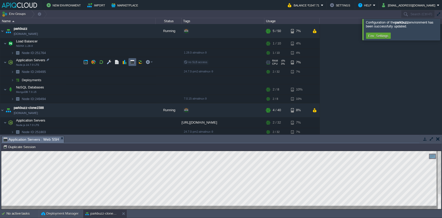
click at [130, 61] on td at bounding box center [133, 62] width 8 height 8
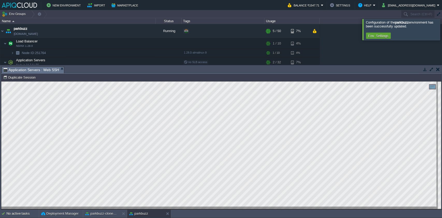
click at [58, 70] on em "Application Servers : Web SSH" at bounding box center [33, 70] width 61 height 6
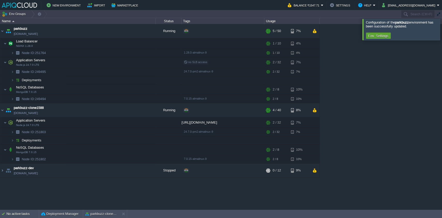
drag, startPoint x: 43, startPoint y: 192, endPoint x: 45, endPoint y: 99, distance: 92.8
click at [43, 192] on div "parkbuzz parkbuzz.in1.apiqcloud.com Running + Add to Env Group RAM 7% CPU 1% 5 …" at bounding box center [221, 117] width 442 height 186
click at [38, 32] on link "[DOMAIN_NAME]" at bounding box center [26, 33] width 24 height 5
click at [152, 121] on em at bounding box center [149, 122] width 7 height 5
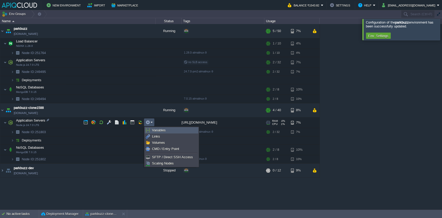
click at [159, 129] on span "Variables" at bounding box center [159, 131] width 14 height 4
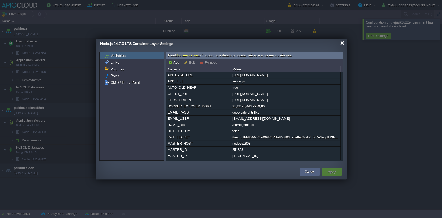
click at [343, 44] on div at bounding box center [343, 43] width 4 height 4
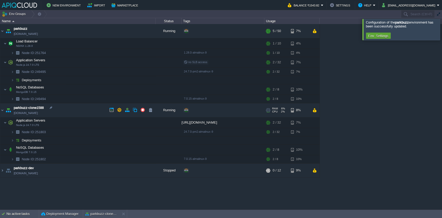
click at [38, 113] on link "[DOMAIN_NAME]" at bounding box center [26, 113] width 24 height 5
click at [152, 123] on em at bounding box center [149, 122] width 7 height 5
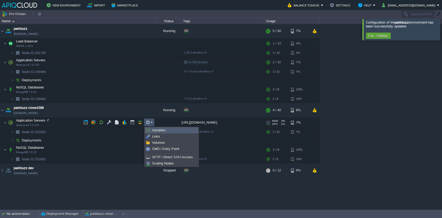
click at [169, 130] on link "Variables" at bounding box center [171, 131] width 53 height 6
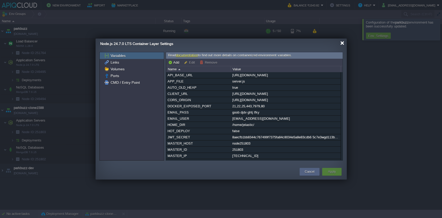
click at [342, 45] on div at bounding box center [343, 43] width 4 height 4
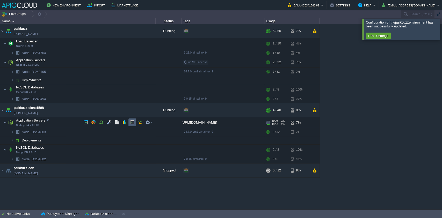
click at [133, 125] on button "button" at bounding box center [132, 122] width 5 height 5
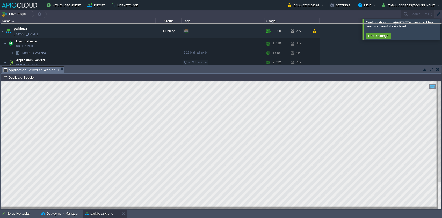
drag, startPoint x: 93, startPoint y: 69, endPoint x: 114, endPoint y: 8, distance: 64.8
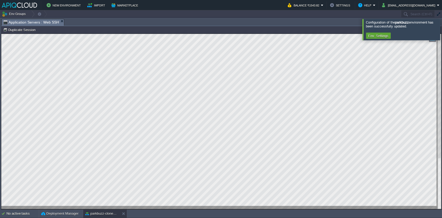
click at [442, 28] on div at bounding box center [449, 29] width 0 height 21
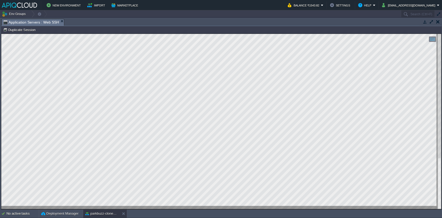
click at [437, 23] on button "button" at bounding box center [438, 21] width 4 height 5
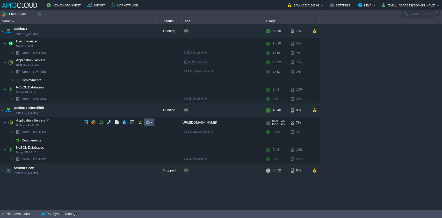
click at [147, 125] on button "button" at bounding box center [148, 122] width 5 height 5
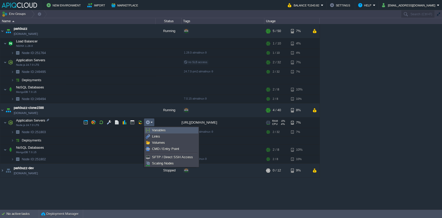
click at [158, 128] on link "Variables" at bounding box center [171, 131] width 53 height 6
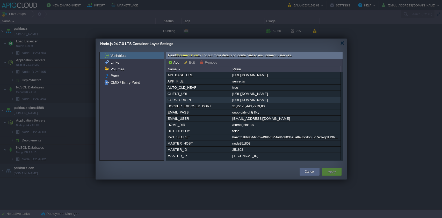
click at [262, 100] on div "[URL][DOMAIN_NAME]" at bounding box center [285, 100] width 109 height 6
click at [262, 100] on div "API_BASE_URL https://guest.parkbuzz.in APP_FILE server.js AUTO_OLD_HEAP true CL…" at bounding box center [254, 116] width 177 height 88
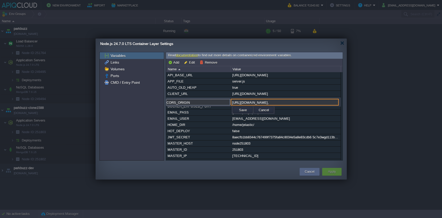
paste input ""https://guest.parkbuzz.in", "http://guest.parkbuzz.in", "https://parkbuzz.in1.…"
type input "https://parkbuzz-clone1588.in1.apiqcloud.com, "https://guest.parkbuzz.in", "htt…"
paste input "[URL][DOMAIN_NAME], [URL][DOMAIN_NAME], [URL][DOMAIN_NAME], [URL][DOMAIN_NAME],…"
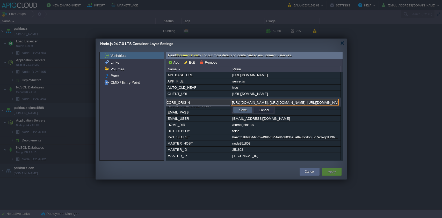
type input "[URL][DOMAIN_NAME], [URL][DOMAIN_NAME], [URL][DOMAIN_NAME], [URL][DOMAIN_NAME],…"
click at [241, 109] on button "Save" at bounding box center [243, 110] width 11 height 5
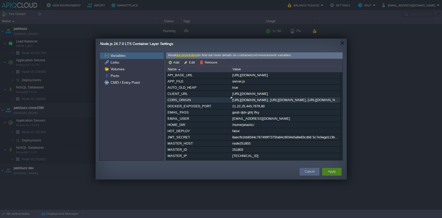
click at [336, 173] on button "Apply" at bounding box center [332, 171] width 8 height 5
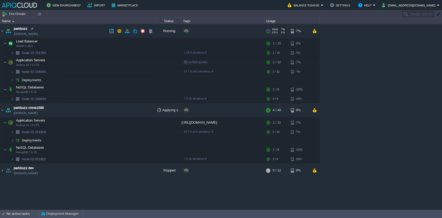
click at [30, 34] on link "[DOMAIN_NAME]" at bounding box center [26, 33] width 24 height 5
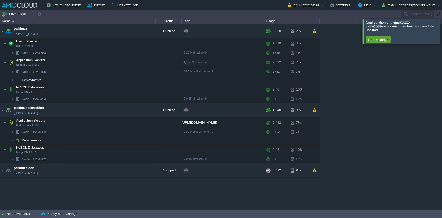
click at [42, 194] on div "parkbuzz parkbuzz.in1.apiqcloud.com Running + Add to Env Group RAM 7% CPU 3% 5 …" at bounding box center [221, 117] width 442 height 186
click at [58, 197] on div "parkbuzz parkbuzz.in1.apiqcloud.com Running + Add to Env Group RAM 7% CPU 1% 5 …" at bounding box center [221, 117] width 442 height 186
drag, startPoint x: 49, startPoint y: 167, endPoint x: 0, endPoint y: 165, distance: 49.6
click at [0, 165] on table "parkbuzz parkbuzz.in1.apiqcloud.com Running + Add to Env Group RAM 7% CPU 1% 5 …" at bounding box center [160, 101] width 320 height 154
click at [41, 194] on div "parkbuzz parkbuzz.in1.apiqcloud.com Running + Add to Env Group RAM 7% CPU 1% 5 …" at bounding box center [221, 117] width 442 height 186
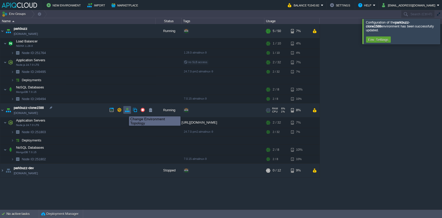
click at [125, 112] on button "button" at bounding box center [127, 110] width 5 height 5
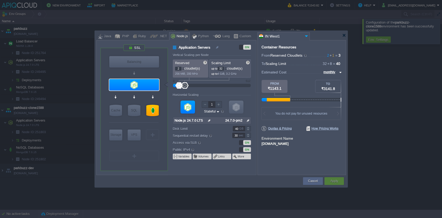
click at [284, 143] on div "[DOMAIN_NAME]" at bounding box center [302, 143] width 80 height 5
click at [343, 36] on div at bounding box center [344, 35] width 4 height 4
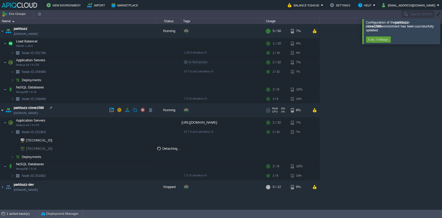
click at [3, 112] on img at bounding box center [2, 110] width 4 height 14
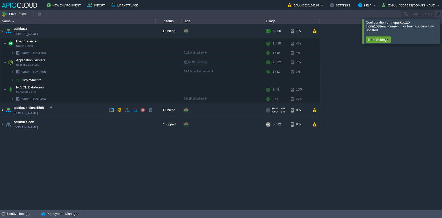
click at [3, 112] on img at bounding box center [2, 110] width 4 height 14
click at [4, 111] on img at bounding box center [2, 110] width 4 height 14
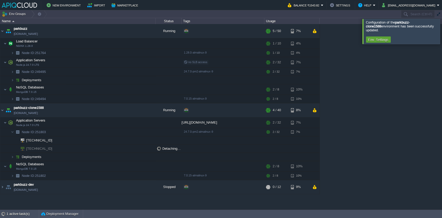
click at [40, 202] on div "parkbuzz parkbuzz.in1.apiqcloud.com Running + Add to Env Group RAM 7% CPU 1% 5 …" at bounding box center [221, 117] width 442 height 186
click at [50, 142] on div at bounding box center [51, 140] width 5 height 5
click at [101, 201] on div "parkbuzz parkbuzz.in1.apiqcloud.com Running + Add to Env Group RAM 7% CPU 1% 5 …" at bounding box center [221, 117] width 442 height 186
click at [64, 213] on button "Deployment Manager" at bounding box center [59, 214] width 37 height 5
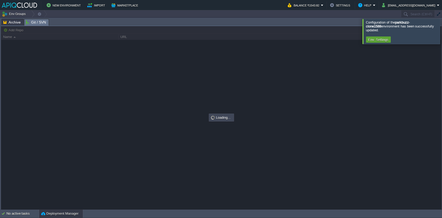
click at [29, 23] on span "Git / SVN" at bounding box center [36, 22] width 20 height 6
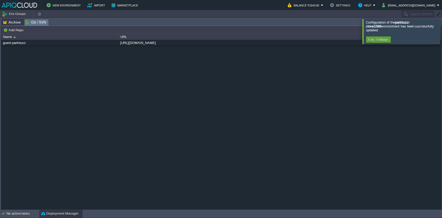
drag, startPoint x: 26, startPoint y: 88, endPoint x: 15, endPoint y: 57, distance: 32.9
click at [26, 88] on div "guest-parkbuzz https://github.com/imanojprajapati/guest-event-parkbuzz.git" at bounding box center [221, 124] width 440 height 169
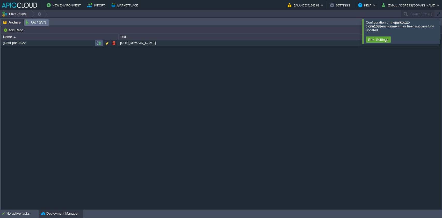
click at [98, 45] on button "button" at bounding box center [99, 43] width 5 height 5
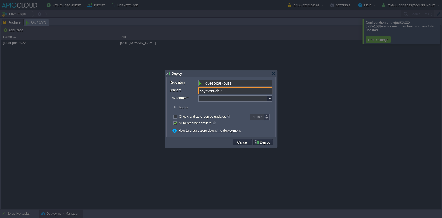
click at [250, 93] on input "payment-dev" at bounding box center [235, 91] width 74 height 7
click at [258, 92] on input "payment-dev" at bounding box center [235, 91] width 74 height 7
type input "main"
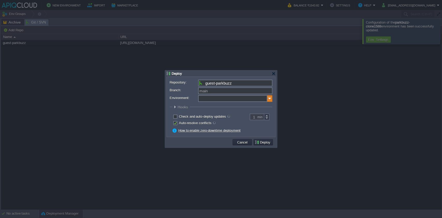
click at [268, 100] on img at bounding box center [269, 98] width 5 height 7
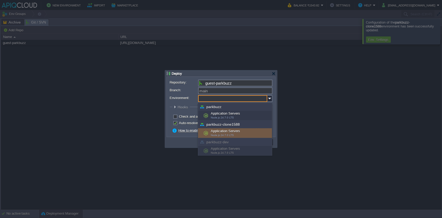
click at [222, 131] on div "Application Servers Node.js 24.7.0 LTS" at bounding box center [235, 134] width 74 height 10
type input "Application Servers (parkbuzz-clone1588)"
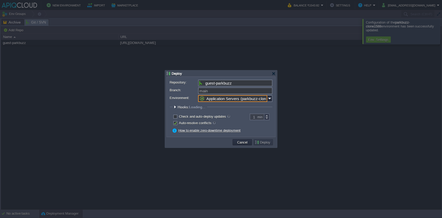
click at [200, 140] on td at bounding box center [200, 143] width 64 height 8
click at [265, 142] on button "Deploy" at bounding box center [263, 142] width 17 height 5
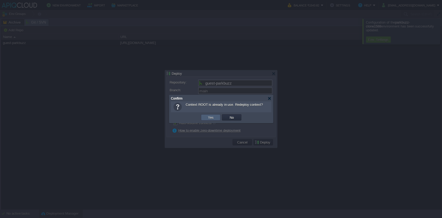
click at [205, 117] on td "Yes" at bounding box center [210, 118] width 19 height 6
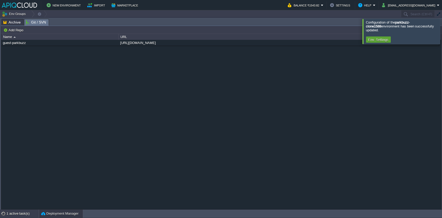
click at [23, 213] on div "1 active task(s)" at bounding box center [22, 214] width 32 height 8
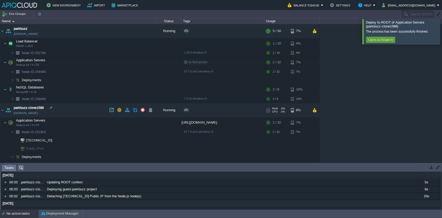
click at [38, 115] on link "[DOMAIN_NAME]" at bounding box center [26, 113] width 24 height 5
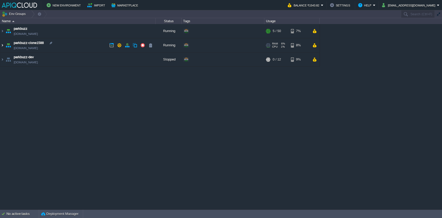
click at [4, 44] on img at bounding box center [2, 45] width 4 height 14
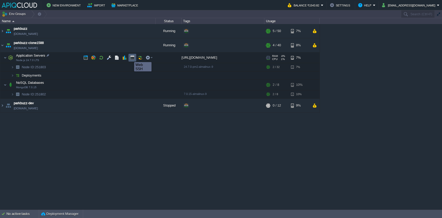
click at [130, 58] on button "button" at bounding box center [132, 57] width 5 height 5
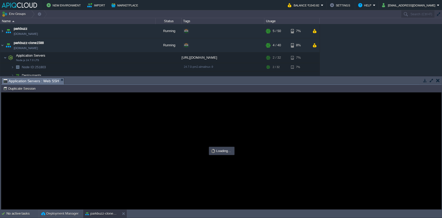
click at [189, 140] on div at bounding box center [221, 151] width 440 height 117
type input "#000000"
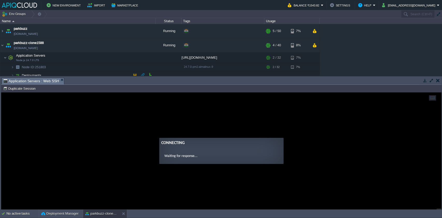
click at [220, 75] on td at bounding box center [223, 76] width 83 height 8
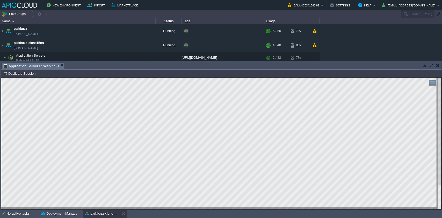
click at [438, 63] on button "button" at bounding box center [438, 65] width 4 height 5
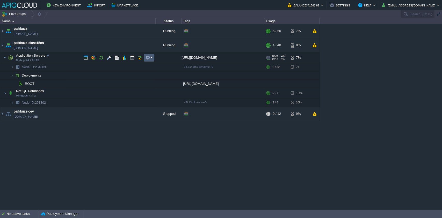
click at [153, 56] on td at bounding box center [149, 58] width 10 height 8
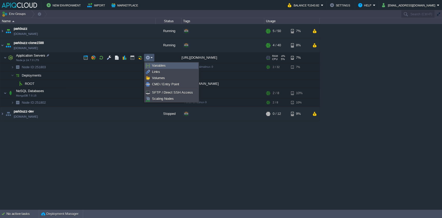
click at [164, 64] on span "Variables" at bounding box center [159, 66] width 14 height 4
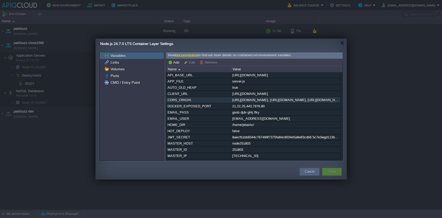
click at [253, 99] on div "[URL][DOMAIN_NAME], [URL][DOMAIN_NAME], [URL][DOMAIN_NAME], [URL][DOMAIN_NAME],…" at bounding box center [285, 100] width 109 height 6
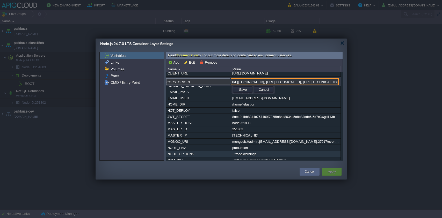
scroll to position [21, 0]
click at [257, 82] on input "[URL][DOMAIN_NAME], [URL][DOMAIN_NAME], [URL][DOMAIN_NAME], [URL][DOMAIN_NAME],…" at bounding box center [285, 81] width 108 height 7
paste input "[URL][DOMAIN_NAME]"
type input "[URL][DOMAIN_NAME], [URL][DOMAIN_NAME], [URL][DOMAIN_NAME], [URL][DOMAIN_NAME],…"
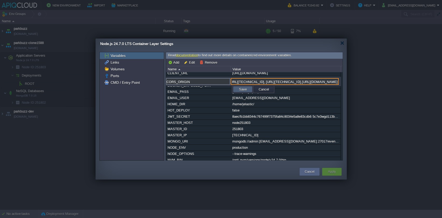
click at [244, 89] on button "Save" at bounding box center [243, 89] width 11 height 5
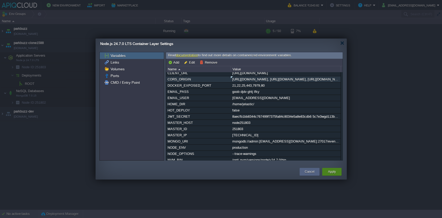
click at [336, 170] on div "Apply" at bounding box center [332, 172] width 12 height 8
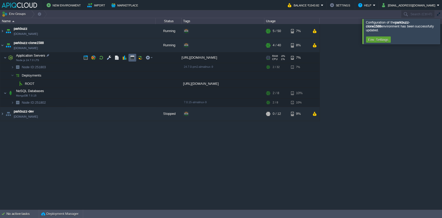
click at [129, 57] on td at bounding box center [133, 58] width 8 height 8
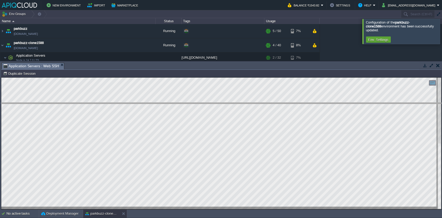
drag, startPoint x: 100, startPoint y: 63, endPoint x: 101, endPoint y: 114, distance: 51.1
click at [101, 114] on body "New Environment Import Marketplace Bonus ₹0.00 Upgrade Account Balance ₹1543.82…" at bounding box center [221, 109] width 442 height 218
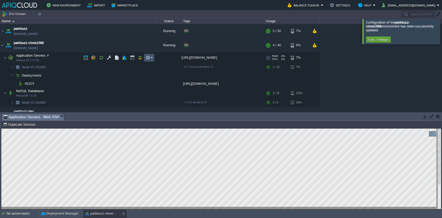
click at [148, 57] on button "button" at bounding box center [148, 57] width 5 height 5
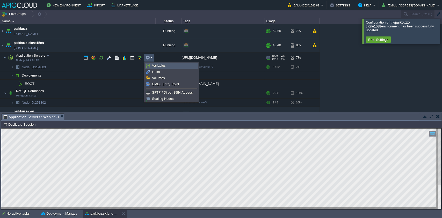
click at [162, 65] on span "Variables" at bounding box center [159, 66] width 14 height 4
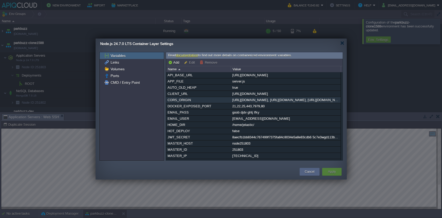
click at [251, 103] on div "[URL][DOMAIN_NAME], [URL][DOMAIN_NAME], [URL][DOMAIN_NAME], [URL][DOMAIN_NAME],…" at bounding box center [285, 100] width 109 height 6
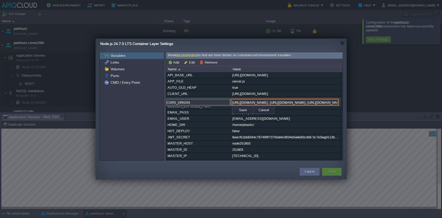
scroll to position [0, 741]
click at [251, 103] on input "[URL][DOMAIN_NAME], [URL][DOMAIN_NAME], [URL][DOMAIN_NAME], [URL][DOMAIN_NAME],…" at bounding box center [285, 102] width 108 height 7
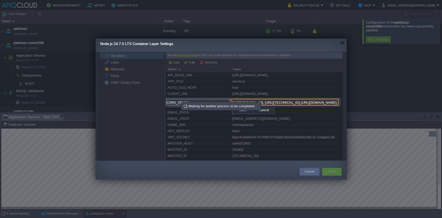
paste input "[URL][DOMAIN_NAME]"
type input "[URL][DOMAIN_NAME], [URL][DOMAIN_NAME], [URL][DOMAIN_NAME], [URL][DOMAIN_NAME],…"
drag, startPoint x: 240, startPoint y: 111, endPoint x: 246, endPoint y: 116, distance: 8.7
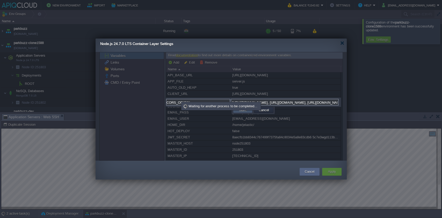
click at [246, 116] on div "Variables Links Volumes Ports CMD / Entry Point Read documentation to find out …" at bounding box center [221, 106] width 251 height 109
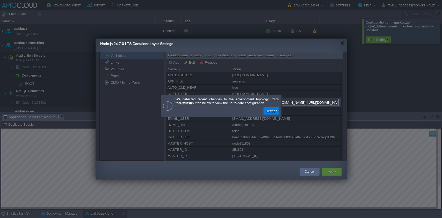
click at [245, 110] on div "Variables Links Volumes Ports CMD / Entry Point Read documentation to find out …" at bounding box center [221, 106] width 251 height 109
click at [265, 111] on button "Refresh" at bounding box center [271, 111] width 15 height 5
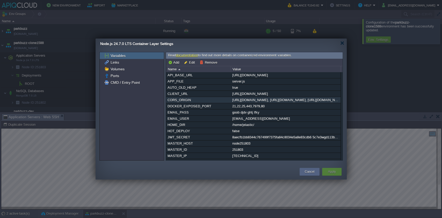
click at [251, 101] on div "[URL][DOMAIN_NAME], [URL][DOMAIN_NAME], [URL][DOMAIN_NAME], [URL][DOMAIN_NAME],…" at bounding box center [285, 100] width 109 height 6
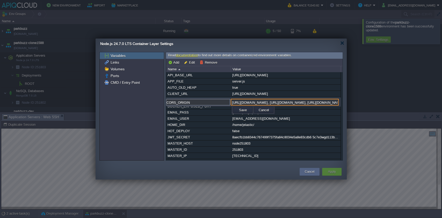
scroll to position [0, 741]
paste input "[URL][DOMAIN_NAME]"
type input "[URL][DOMAIN_NAME], [URL][DOMAIN_NAME], [URL][DOMAIN_NAME], [URL][DOMAIN_NAME],…"
click at [247, 111] on button "Save" at bounding box center [243, 110] width 11 height 5
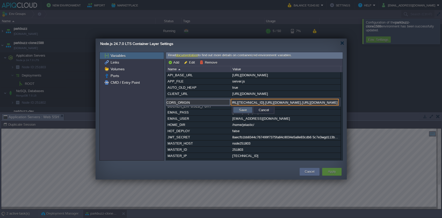
scroll to position [0, 0]
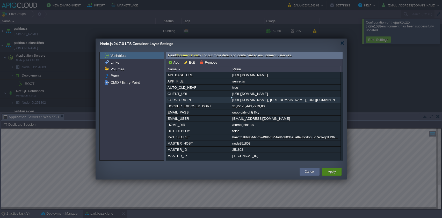
click at [331, 170] on button "Apply" at bounding box center [332, 171] width 8 height 5
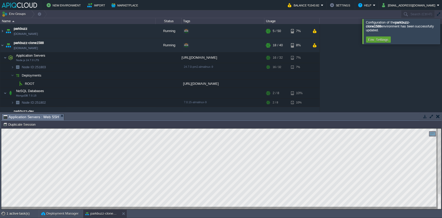
click at [442, 27] on div at bounding box center [449, 31] width 0 height 25
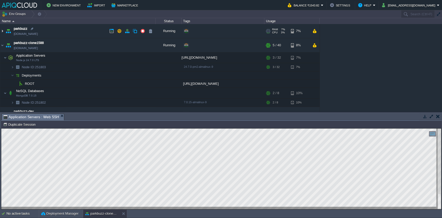
click at [2, 32] on img at bounding box center [2, 31] width 4 height 14
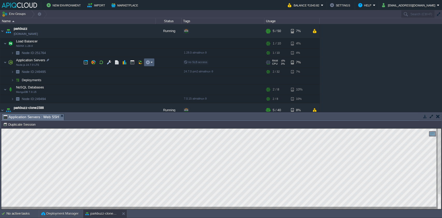
click at [148, 64] on button "button" at bounding box center [148, 62] width 5 height 5
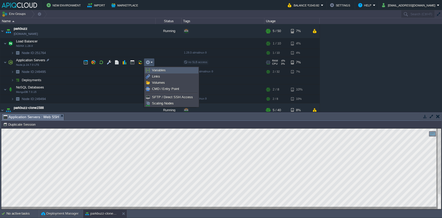
click at [158, 69] on span "Variables" at bounding box center [159, 70] width 14 height 4
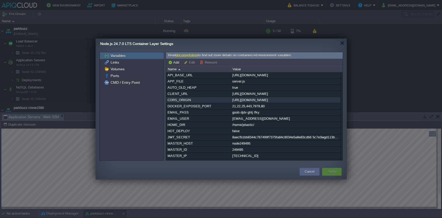
click at [236, 102] on div "[URL][DOMAIN_NAME]" at bounding box center [285, 100] width 109 height 6
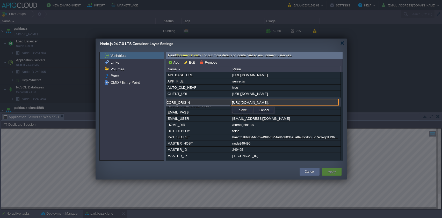
paste input "ocalhost:5173, [URL], [URL], [URL][TECHNICAL_ID], [URL][TECHNICAL_ID], [URL][TE…"
paste input "[URL][DOMAIN_NAME]"
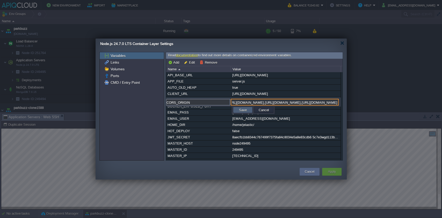
type input "[URL][DOMAIN_NAME],[URL][DOMAIN_NAME],[URL][DOMAIN_NAME]"
click at [247, 108] on button "Save" at bounding box center [243, 110] width 11 height 5
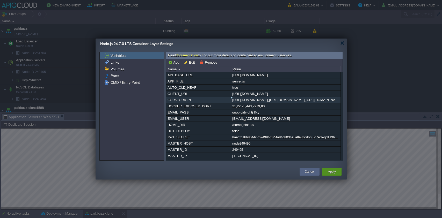
click at [338, 170] on div "Apply" at bounding box center [331, 172] width 19 height 8
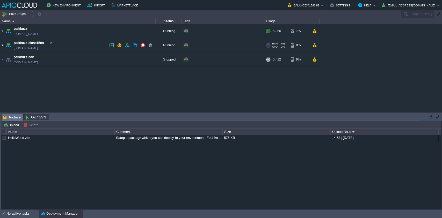
click at [3, 43] on img at bounding box center [2, 45] width 4 height 14
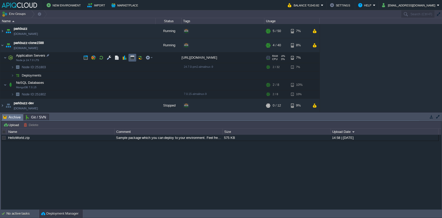
click at [135, 58] on td at bounding box center [133, 58] width 8 height 8
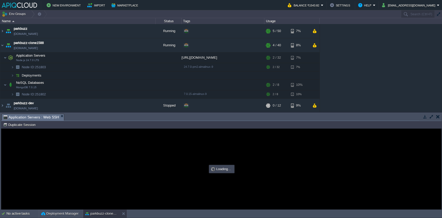
type input "#000000"
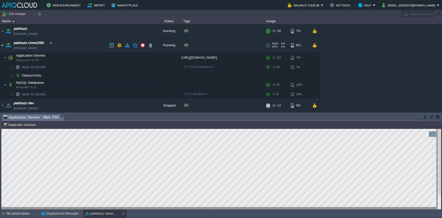
click at [2, 45] on img at bounding box center [2, 45] width 4 height 14
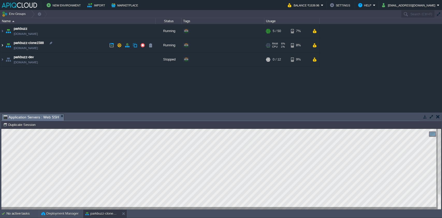
click at [2, 45] on img at bounding box center [2, 45] width 4 height 14
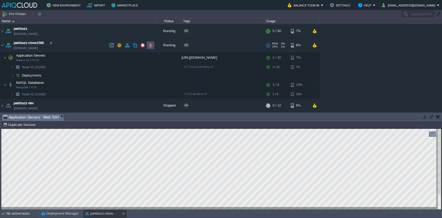
click at [149, 47] on button "button" at bounding box center [150, 45] width 5 height 5
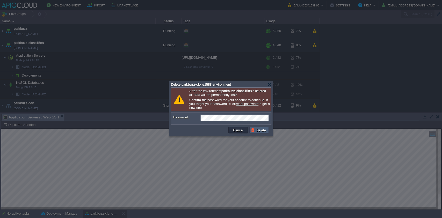
click at [255, 129] on td "Delete" at bounding box center [259, 130] width 19 height 7
